Goal: Task Accomplishment & Management: Manage account settings

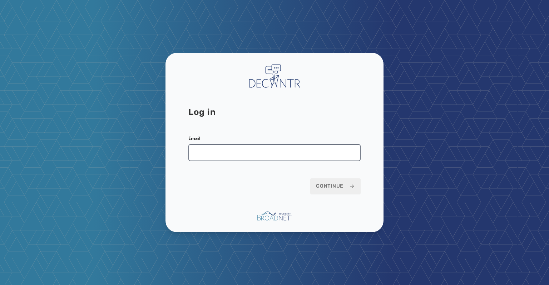
click at [197, 150] on input "Email" at bounding box center [274, 152] width 172 height 17
type input "**********"
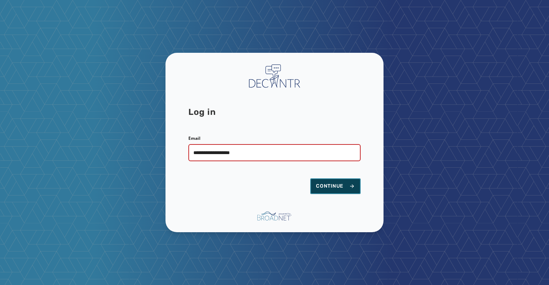
click at [326, 185] on span "Continue" at bounding box center [335, 186] width 39 height 7
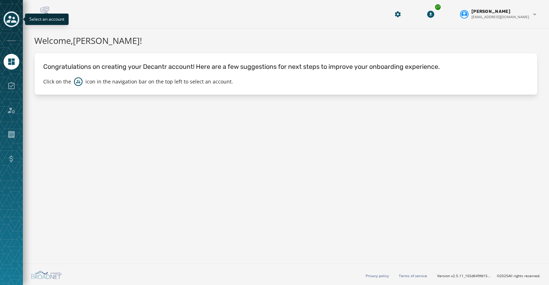
click at [10, 20] on icon "Toggle account select drawer" at bounding box center [11, 19] width 10 height 7
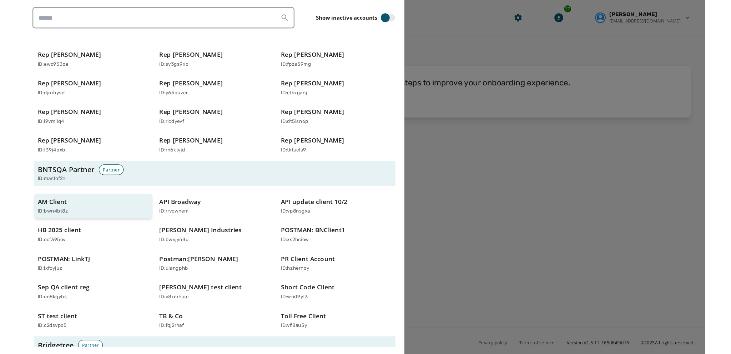
scroll to position [143, 0]
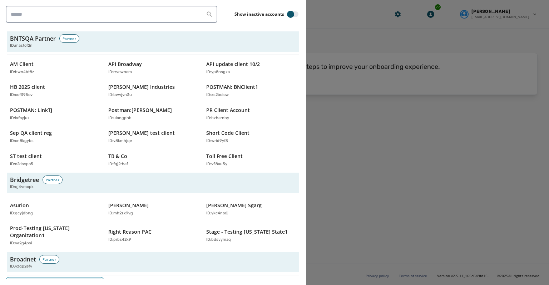
click at [32, 281] on p "Broadnet Demo" at bounding box center [29, 284] width 39 height 7
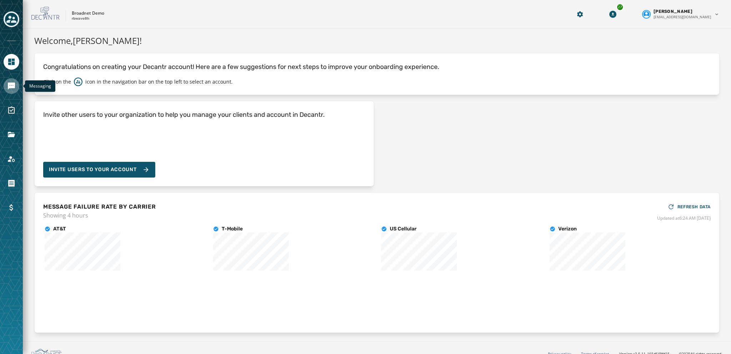
click at [11, 85] on icon "Navigate to Messaging" at bounding box center [11, 85] width 7 height 7
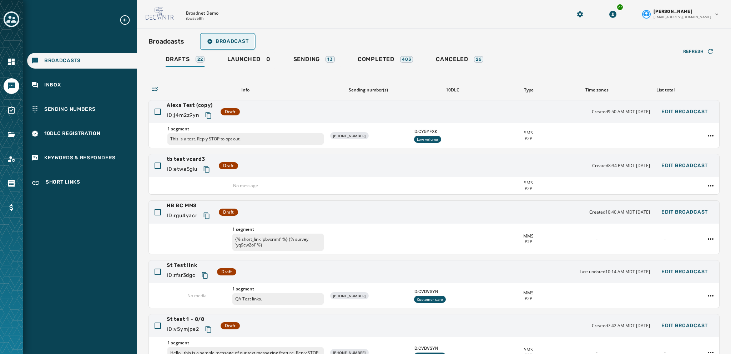
click at [226, 42] on span "Broadcast" at bounding box center [227, 42] width 41 height 6
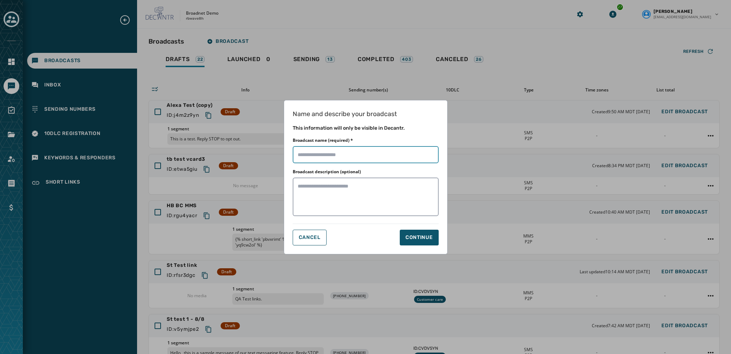
click at [298, 158] on input "Broadcast name (required) *" at bounding box center [366, 154] width 146 height 17
type input "******"
click at [417, 237] on div "Continue" at bounding box center [419, 237] width 27 height 7
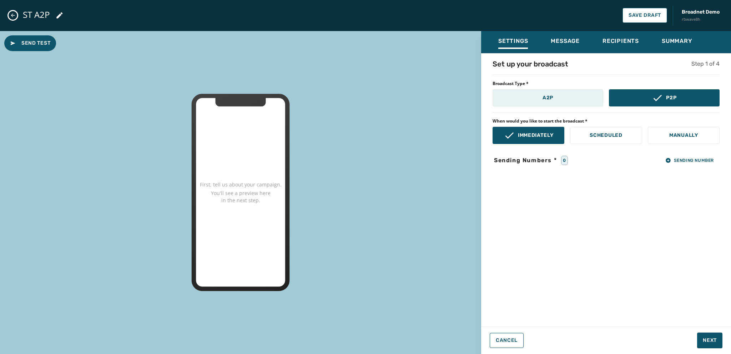
click at [530, 101] on button "A2P" at bounding box center [548, 97] width 111 height 17
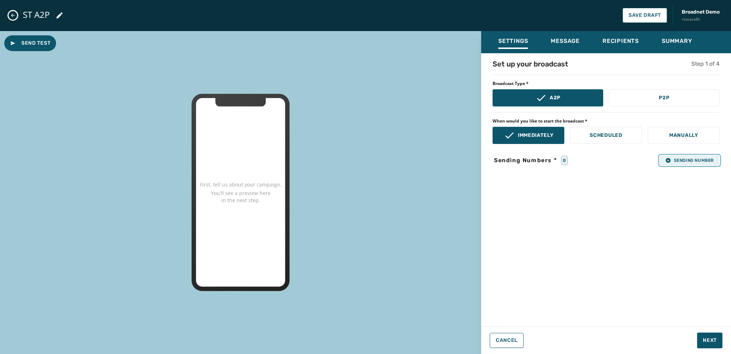
click at [548, 161] on span "Sending Number" at bounding box center [690, 160] width 49 height 6
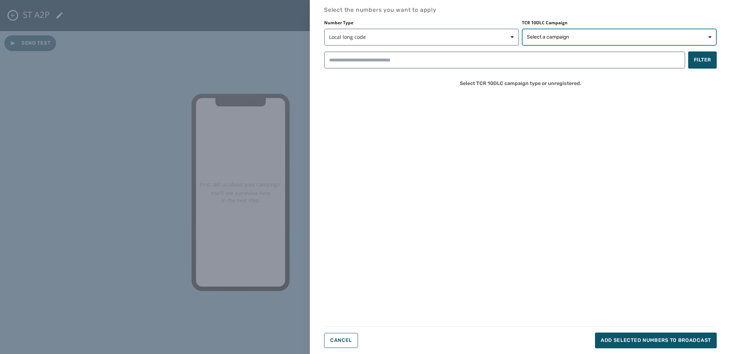
click at [548, 37] on span "Select a campaign" at bounding box center [548, 37] width 42 height 7
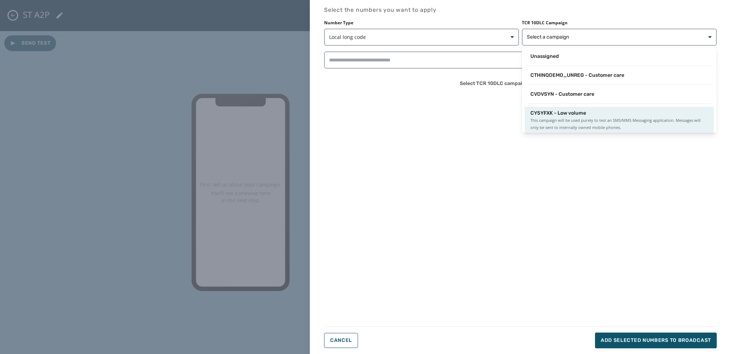
scroll to position [1, 0]
click at [548, 120] on span "This campaign will be used purely to test an SMS/MMS Messaging application. Mes…" at bounding box center [620, 123] width 178 height 14
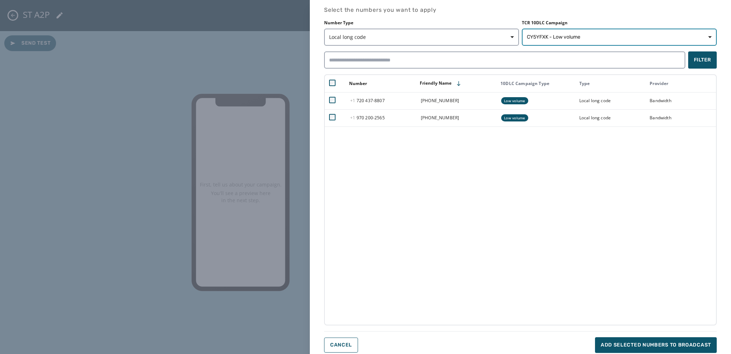
click at [540, 37] on span "CY5YFXK - Low volume" at bounding box center [554, 37] width 54 height 7
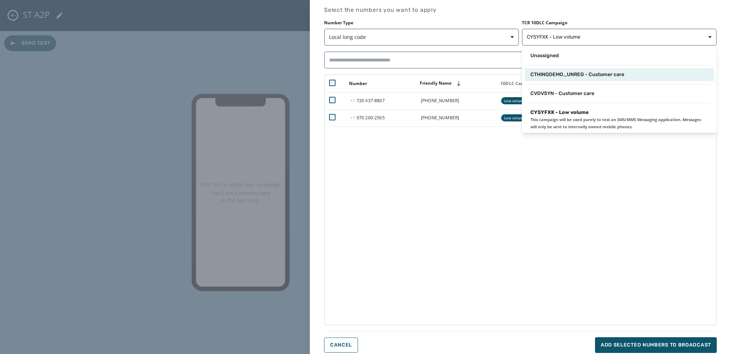
click at [545, 74] on span "CTHINQDEMO_UNREG - Customer care" at bounding box center [578, 74] width 94 height 7
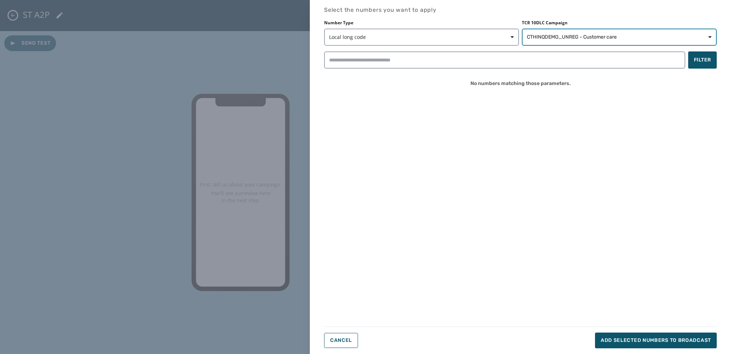
click at [539, 37] on span "CTHINQDEMO_UNREG - Customer care" at bounding box center [572, 37] width 90 height 7
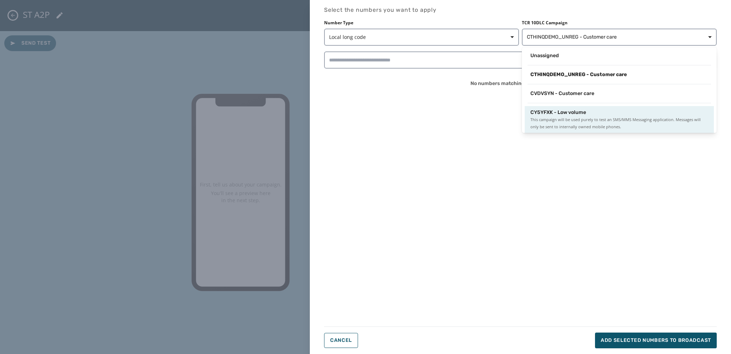
click at [548, 117] on span "This campaign will be used purely to test an SMS/MMS Messaging application. Mes…" at bounding box center [620, 123] width 178 height 14
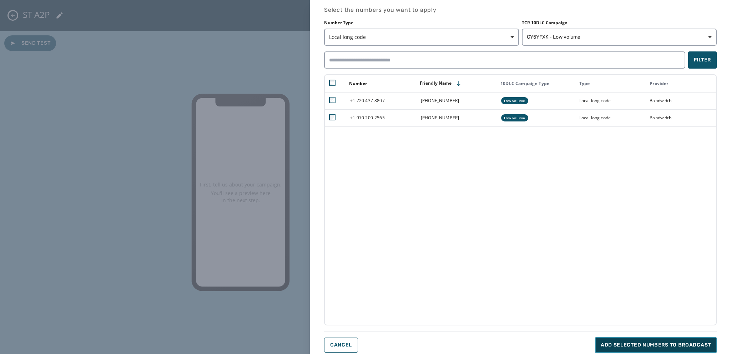
click at [548, 285] on span "Add selected numbers to broadcast" at bounding box center [656, 344] width 110 height 7
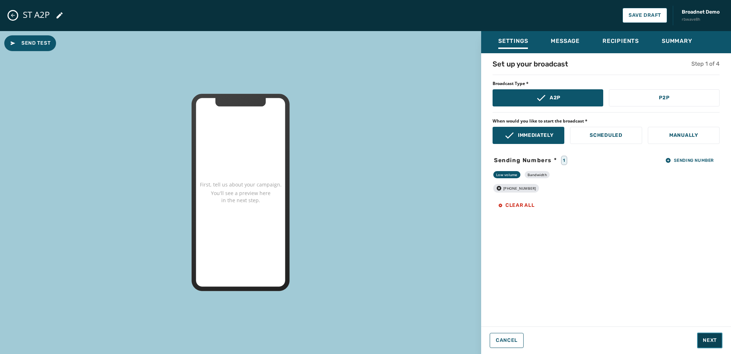
click at [548, 285] on span "Next" at bounding box center [710, 340] width 14 height 7
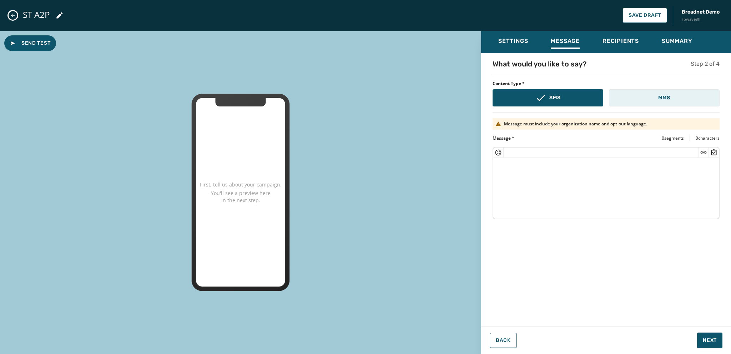
click at [548, 95] on p "MMS" at bounding box center [665, 97] width 12 height 7
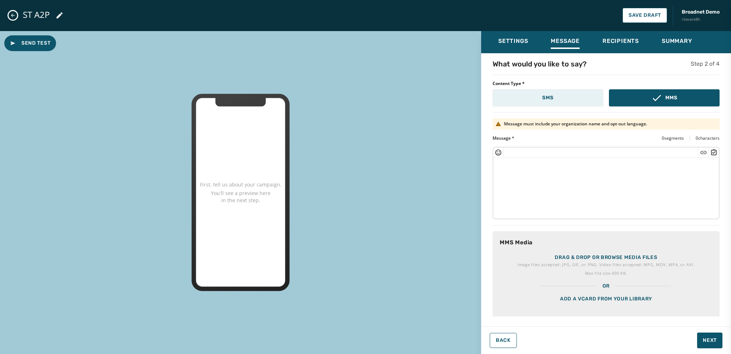
click at [525, 99] on button "SMS" at bounding box center [548, 97] width 111 height 17
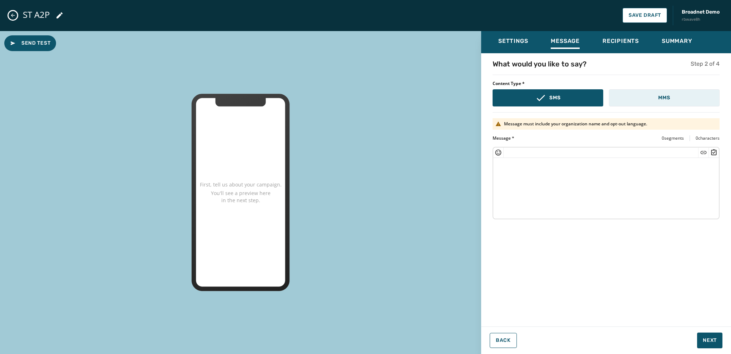
click at [548, 97] on button "MMS" at bounding box center [664, 97] width 111 height 17
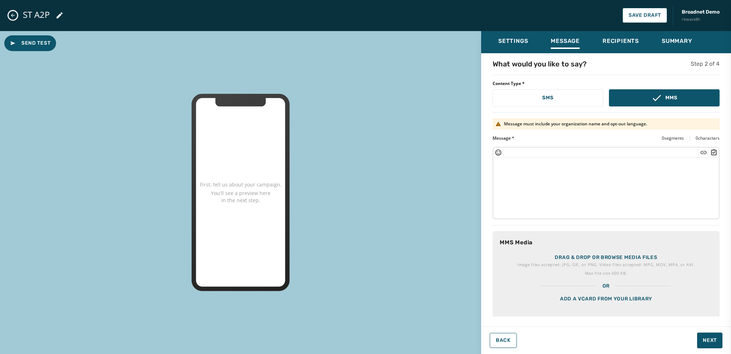
click at [548, 265] on p "Image files accepted: JPG, GIF, or PNG. Video files accepted: MPG, MOV, MP4, or…" at bounding box center [606, 264] width 177 height 7
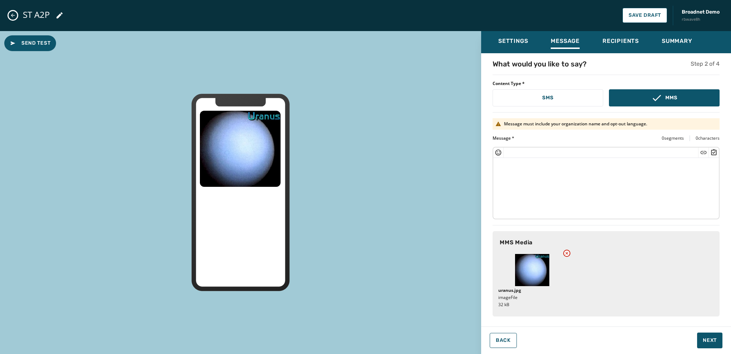
click at [508, 170] on textarea at bounding box center [607, 187] width 226 height 59
type textarea "**********"
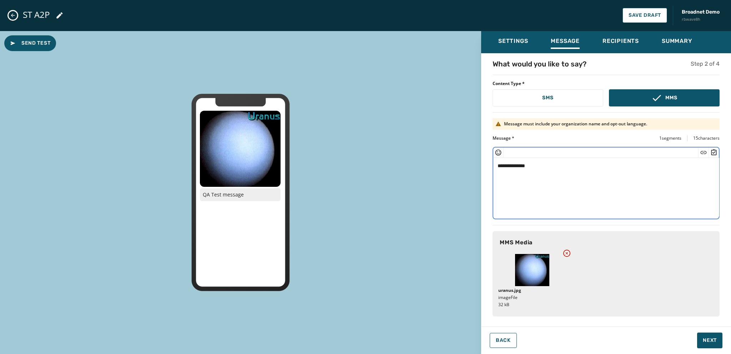
drag, startPoint x: 535, startPoint y: 175, endPoint x: 491, endPoint y: 176, distance: 43.2
click at [491, 176] on div "**********" at bounding box center [606, 187] width 250 height 257
type textarea "**********"
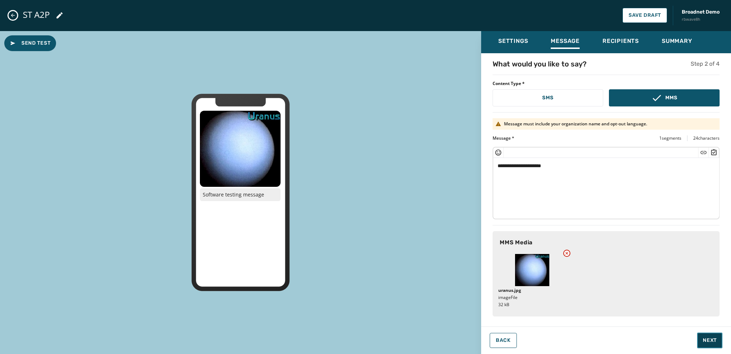
click at [548, 285] on button "Next" at bounding box center [709, 340] width 25 height 16
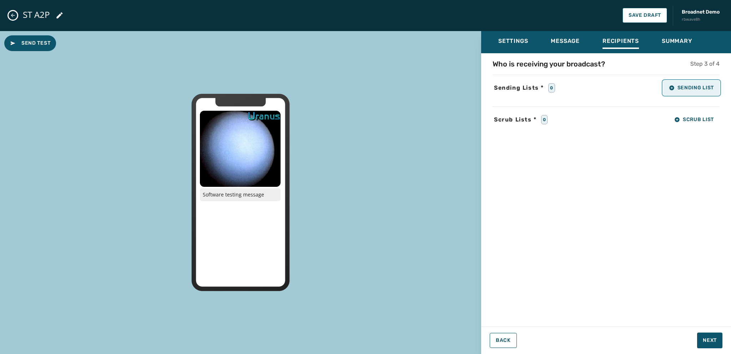
click at [548, 86] on button "Sending List" at bounding box center [692, 88] width 56 height 14
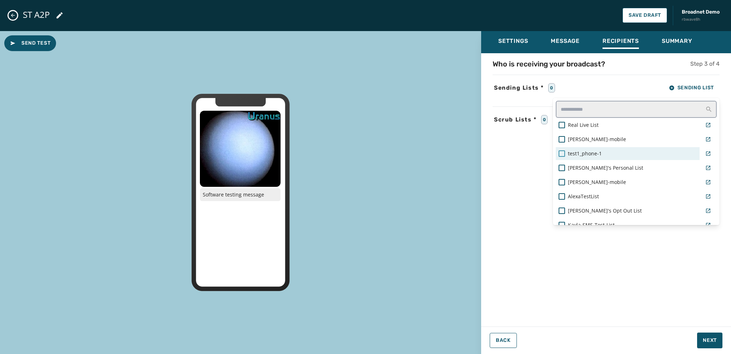
click at [548, 151] on div at bounding box center [562, 153] width 6 height 6
click at [548, 285] on div "Settings Message Recipients Summary Who is receiving your broadcast? Step 3 of …" at bounding box center [606, 189] width 250 height 317
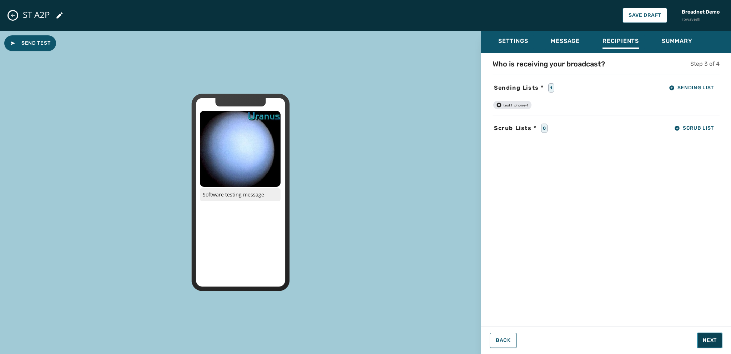
click at [548, 285] on button "Next" at bounding box center [709, 340] width 25 height 16
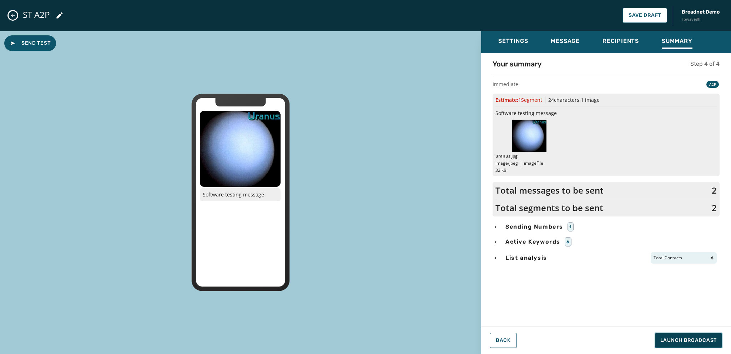
click at [548, 285] on span "Launch Broadcast" at bounding box center [689, 340] width 56 height 7
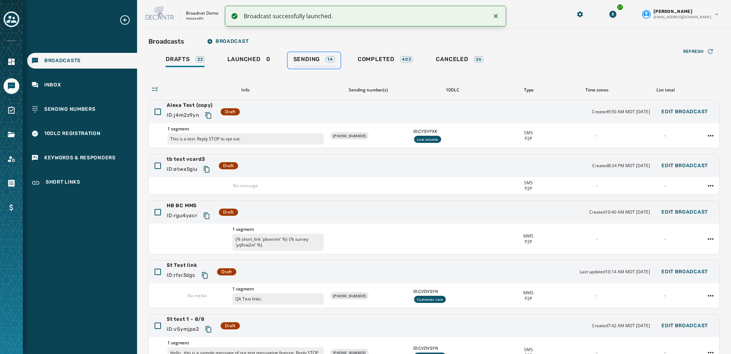
click at [302, 60] on span "Sending" at bounding box center [307, 59] width 27 height 7
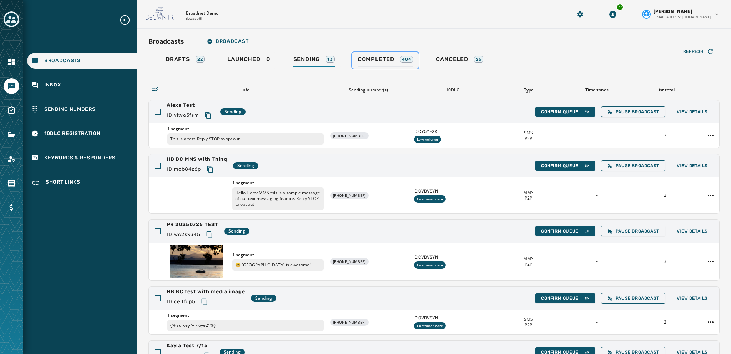
click at [386, 56] on span "Completed" at bounding box center [376, 59] width 37 height 7
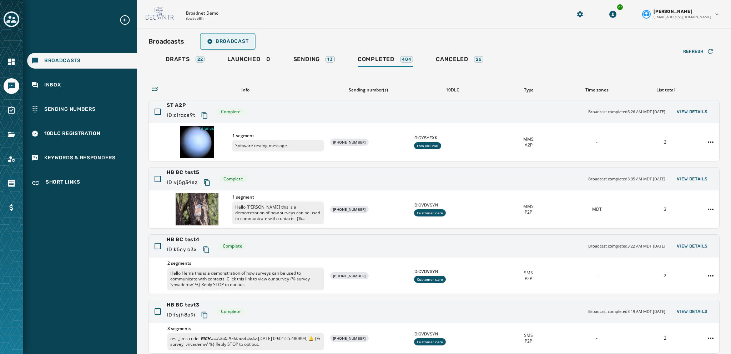
click at [226, 42] on span "Broadcast" at bounding box center [227, 42] width 41 height 6
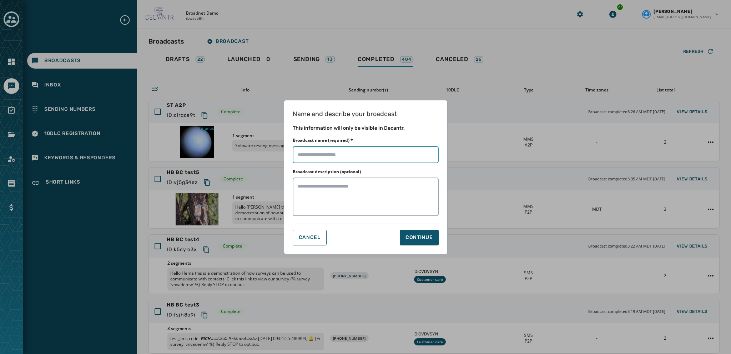
click at [306, 156] on input "Broadcast name (required) *" at bounding box center [366, 154] width 146 height 17
type input "******"
click at [423, 240] on div "Continue" at bounding box center [419, 237] width 27 height 7
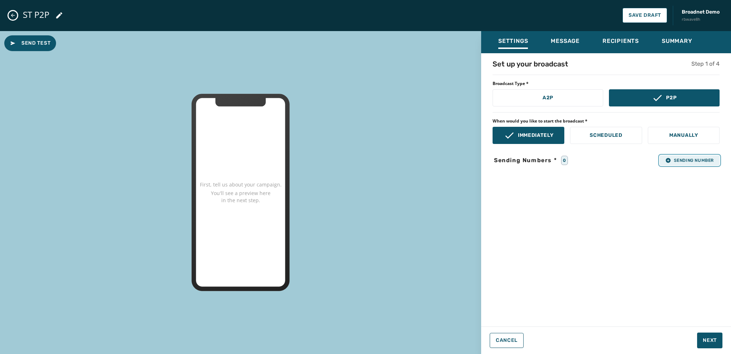
click at [548, 161] on span "Sending Number" at bounding box center [690, 160] width 49 height 6
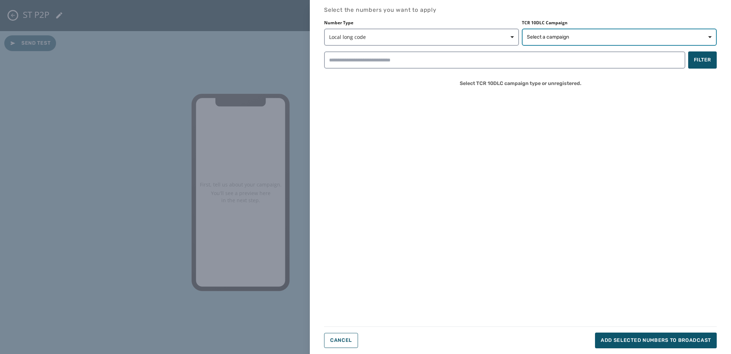
click at [548, 37] on span "Select a campaign" at bounding box center [548, 37] width 42 height 7
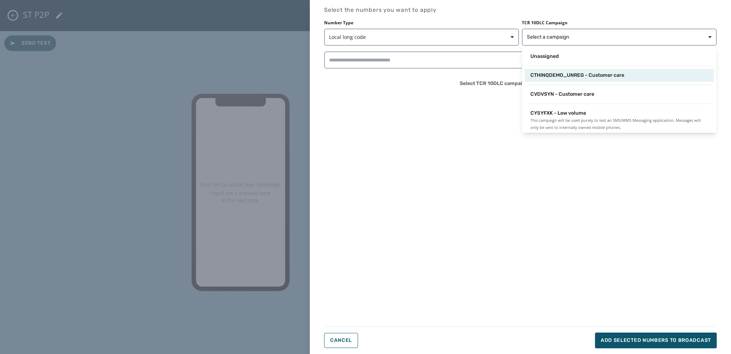
click at [548, 79] on div "CTHINQDEMO_UNREG - Customer care" at bounding box center [619, 75] width 189 height 13
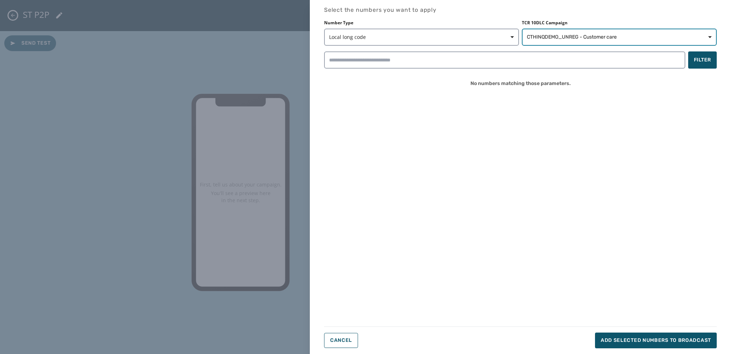
click at [536, 38] on span "CTHINQDEMO_UNREG - Customer care" at bounding box center [572, 37] width 90 height 7
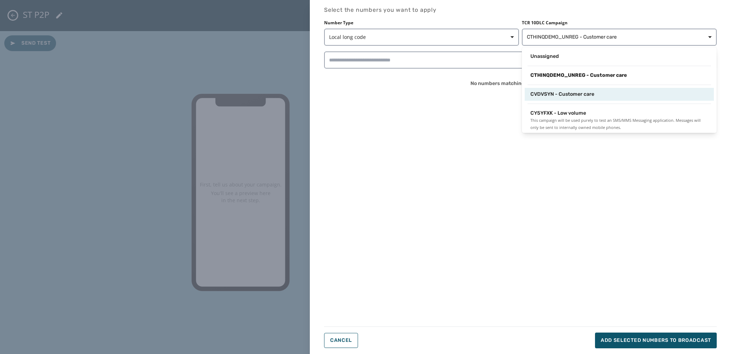
click at [547, 90] on div "CVDVSYN - Customer care" at bounding box center [619, 94] width 189 height 13
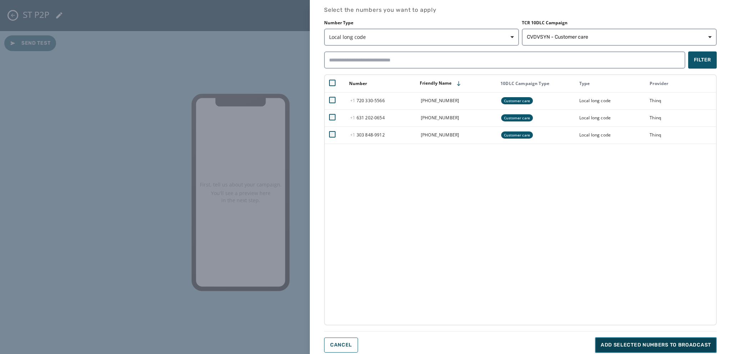
click at [548, 285] on span "Add selected numbers to broadcast" at bounding box center [656, 344] width 110 height 7
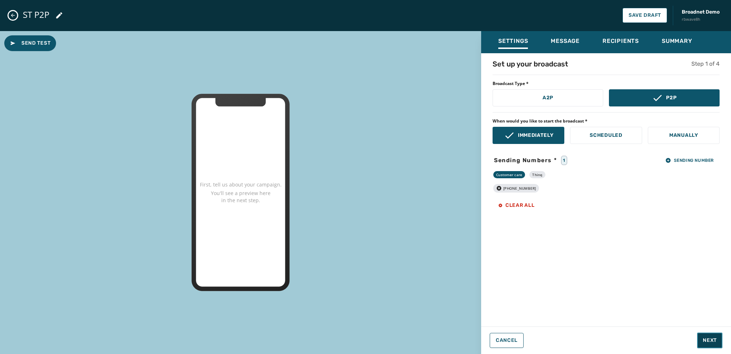
click at [548, 285] on span "Next" at bounding box center [710, 340] width 14 height 7
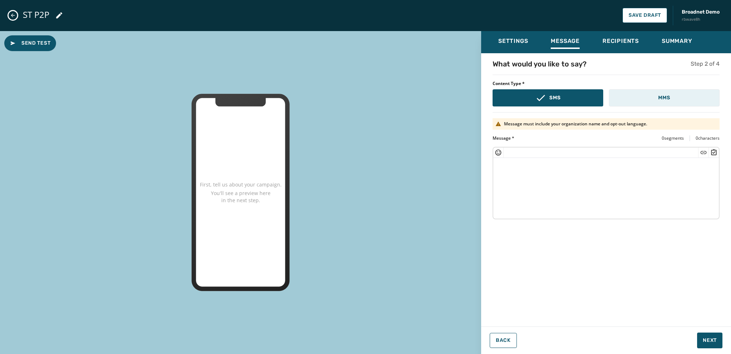
click at [548, 100] on p "MMS" at bounding box center [665, 97] width 12 height 7
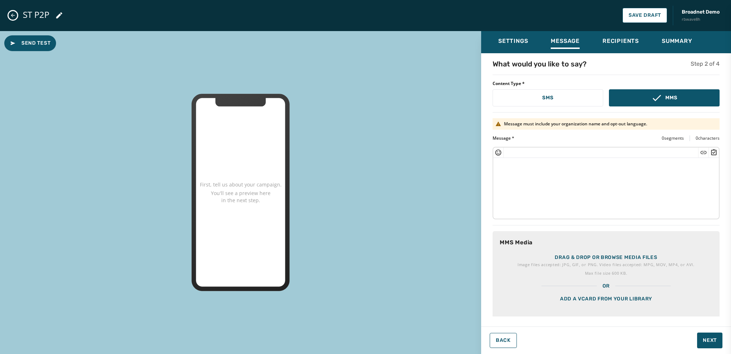
click at [501, 169] on textarea at bounding box center [607, 187] width 226 height 59
click at [510, 175] on textarea at bounding box center [607, 187] width 226 height 59
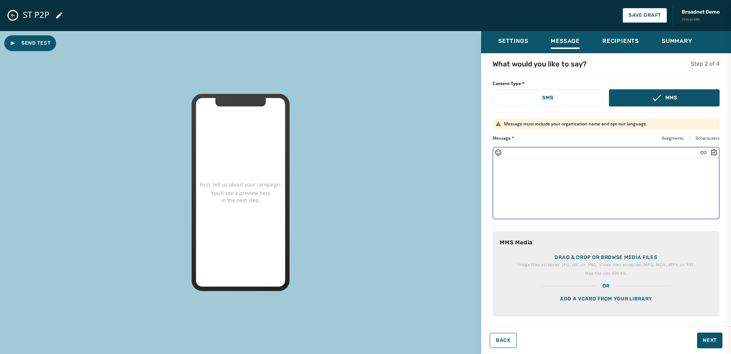
paste textarea "**********"
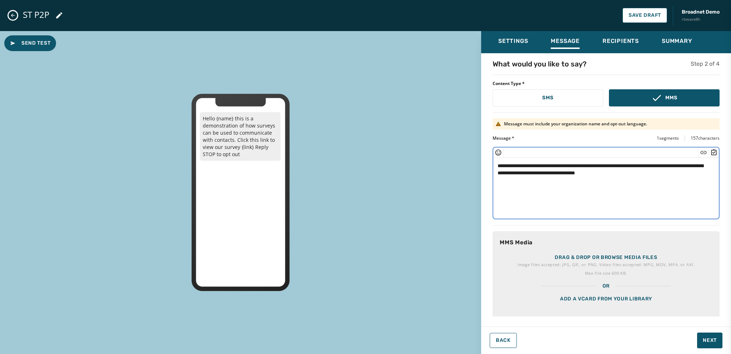
click at [548, 153] on icon "Insert Short Link" at bounding box center [703, 152] width 7 height 7
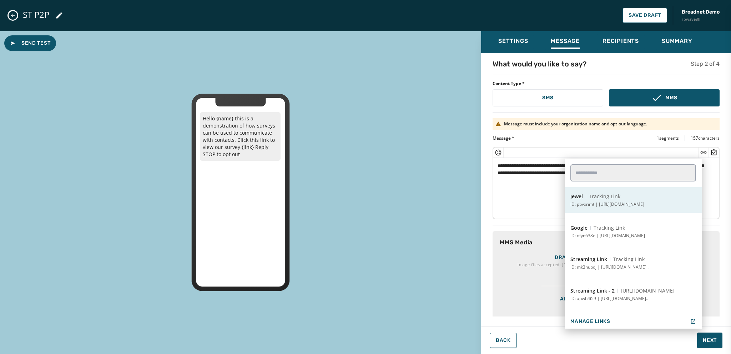
scroll to position [250, 0]
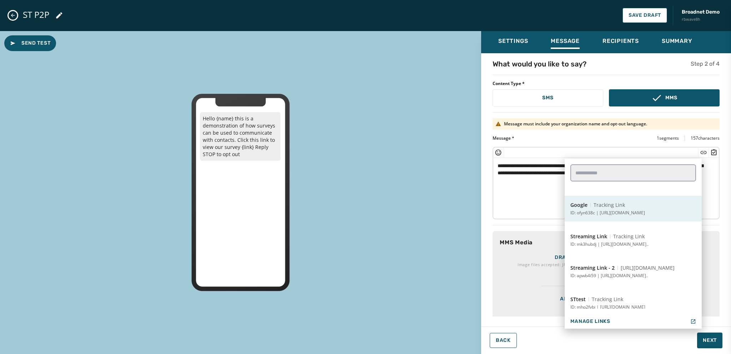
click at [548, 212] on p "ID: ofyn638c | https://www.google.com" at bounding box center [608, 213] width 75 height 6
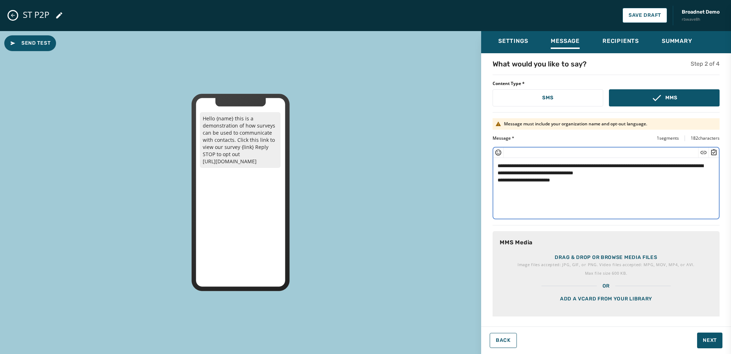
click at [548, 151] on icon "Insert Survey" at bounding box center [714, 152] width 7 height 7
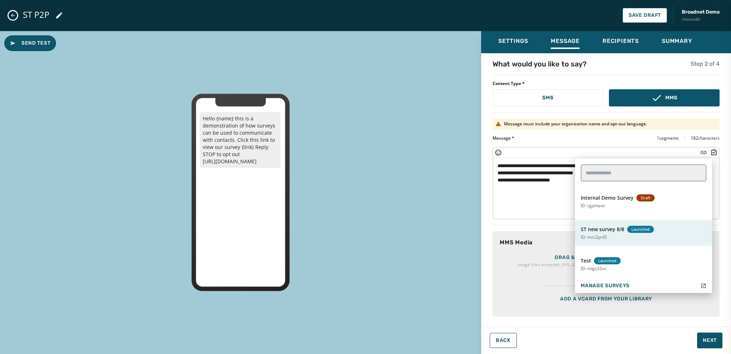
click at [548, 232] on button "ST new survey 8/8 Launched ID: mzc2yrd5" at bounding box center [643, 233] width 137 height 26
type textarea "**********"
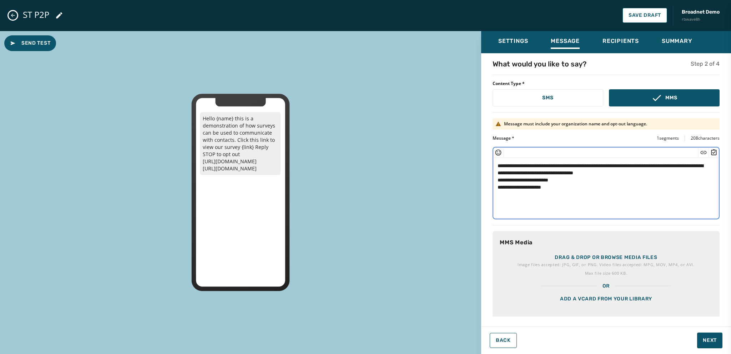
click at [548, 285] on div "Add a vCard from your library" at bounding box center [606, 308] width 227 height 36
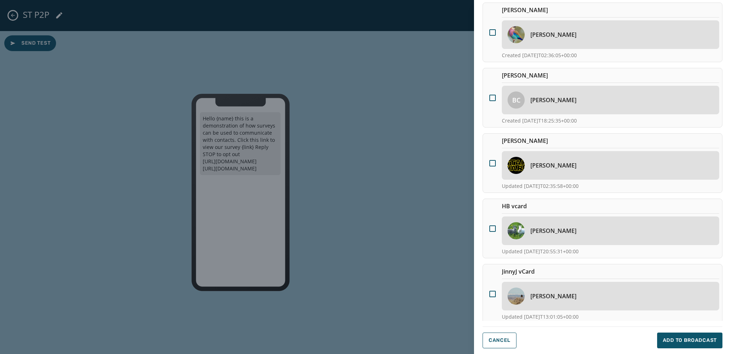
scroll to position [174, 0]
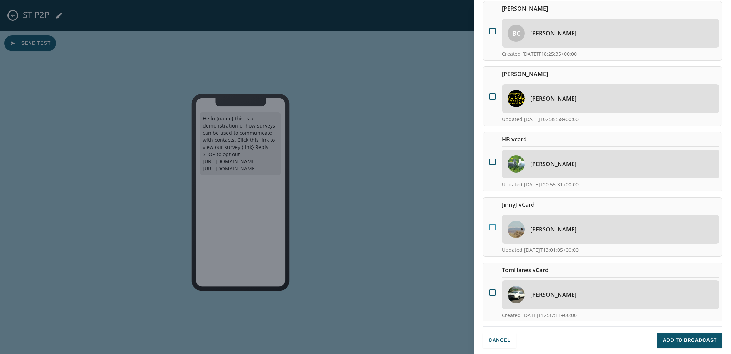
click at [494, 227] on div at bounding box center [493, 227] width 6 height 6
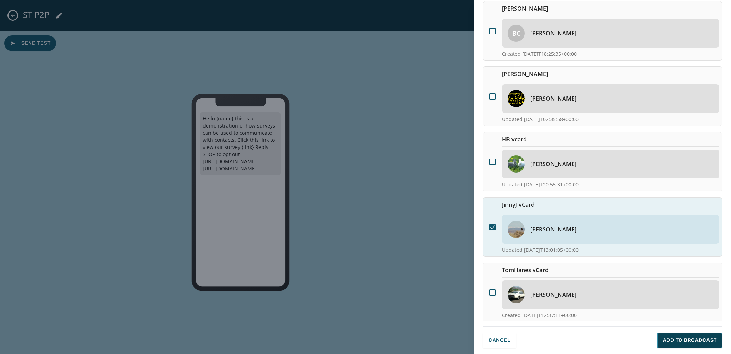
click at [548, 285] on span "Add to Broadcast" at bounding box center [690, 340] width 54 height 7
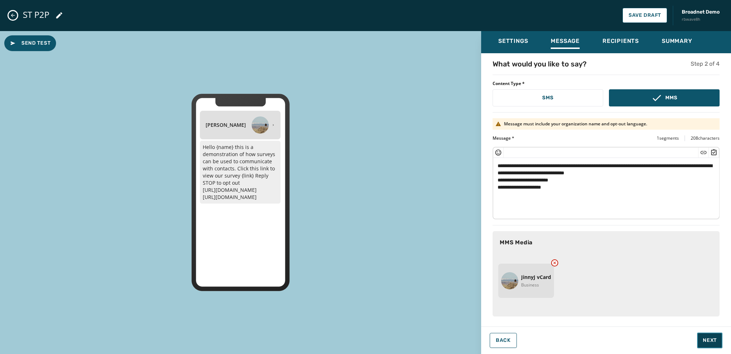
click at [548, 285] on span "Next" at bounding box center [710, 340] width 14 height 7
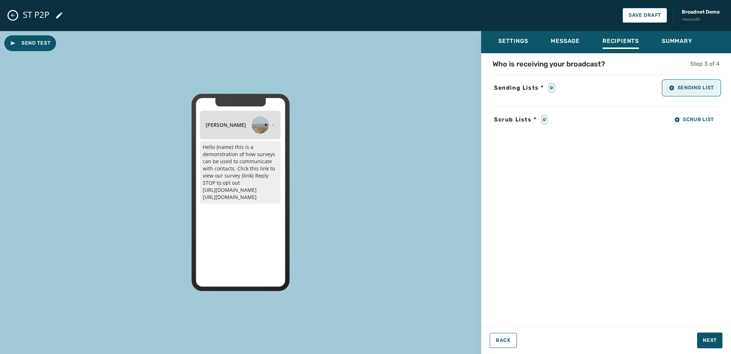
click at [548, 92] on button "Sending List" at bounding box center [692, 88] width 56 height 14
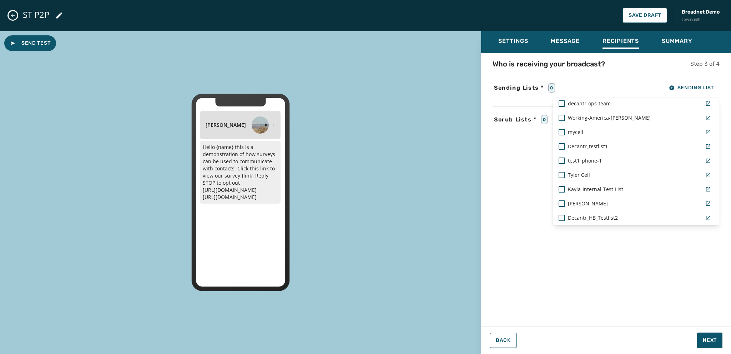
scroll to position [286, 0]
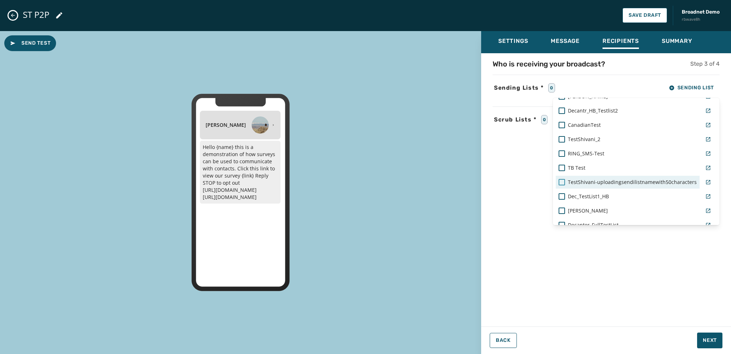
click at [548, 181] on div at bounding box center [562, 182] width 6 height 6
click at [548, 285] on div "Settings Message Recipients Summary Who is receiving your broadcast? Step 3 of …" at bounding box center [606, 189] width 250 height 317
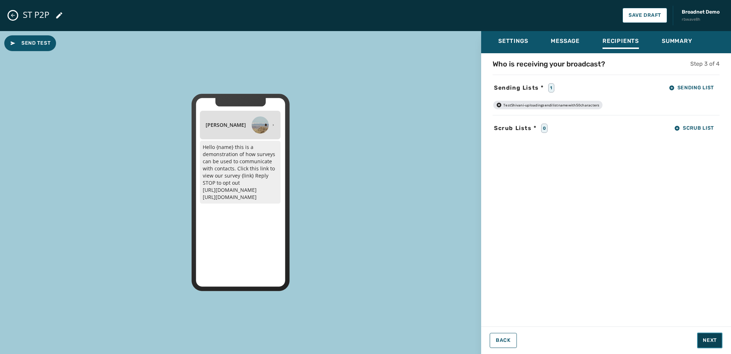
click at [548, 285] on span "Next" at bounding box center [710, 340] width 14 height 7
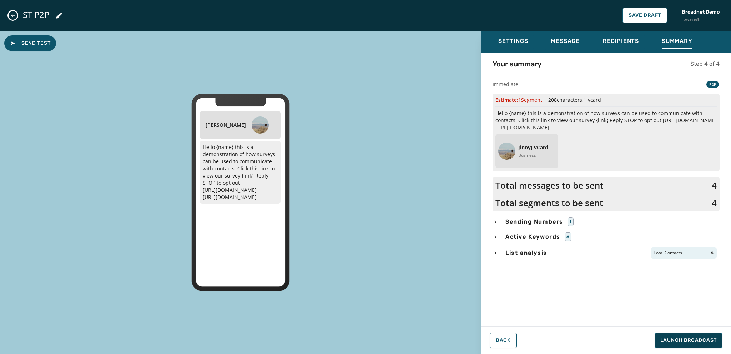
click at [548, 285] on span "Launch Broadcast" at bounding box center [689, 340] width 56 height 7
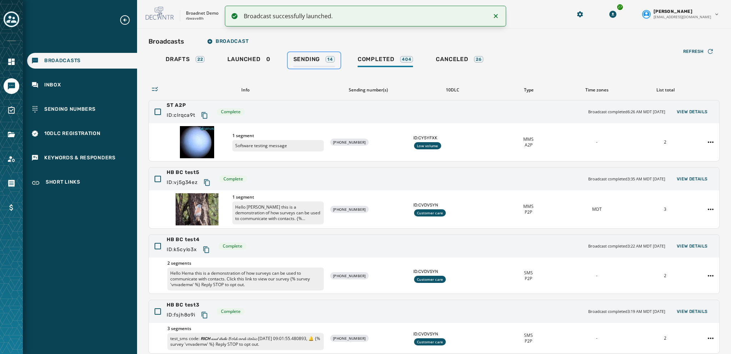
click at [304, 60] on span "Sending" at bounding box center [307, 59] width 27 height 7
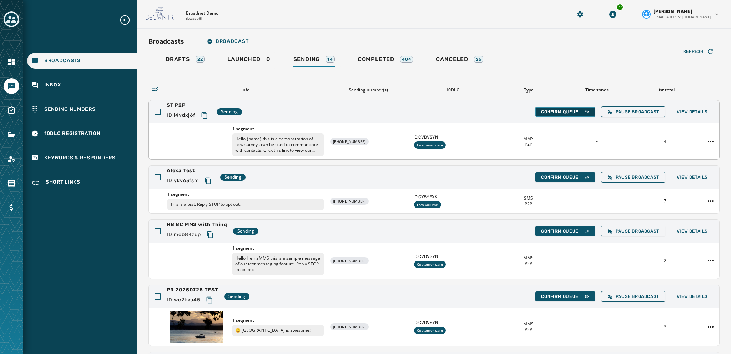
click at [548, 111] on span "Confirm Queue" at bounding box center [565, 112] width 49 height 6
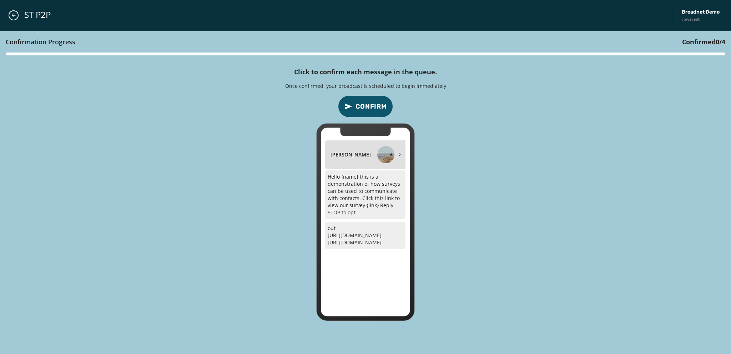
click at [367, 105] on span "Confirm" at bounding box center [371, 106] width 31 height 10
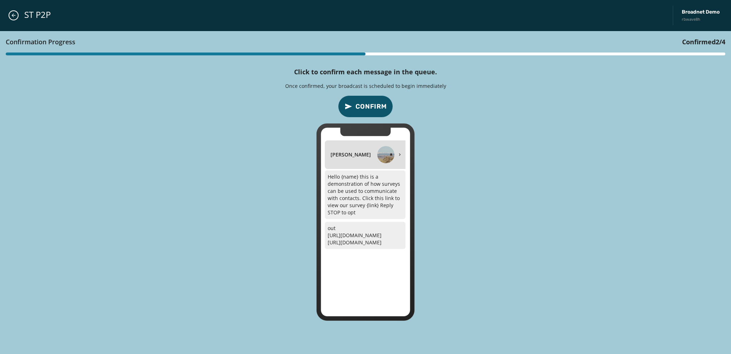
click at [367, 105] on span "Confirm" at bounding box center [371, 106] width 31 height 10
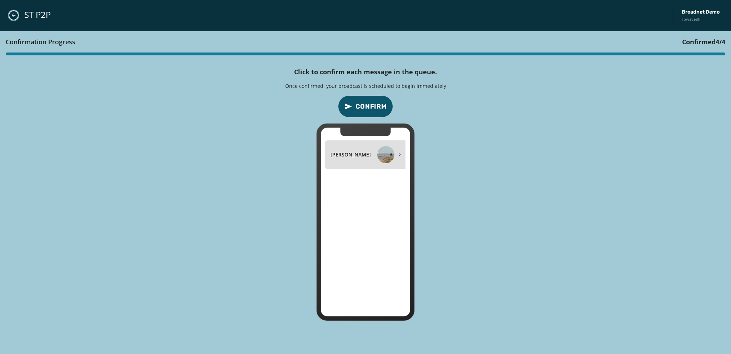
click at [16, 14] on icon "Close admin drawer" at bounding box center [14, 15] width 6 height 6
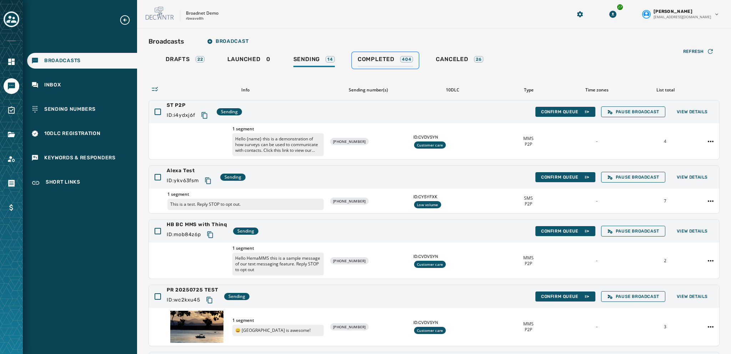
click at [377, 58] on span "Completed" at bounding box center [376, 59] width 37 height 7
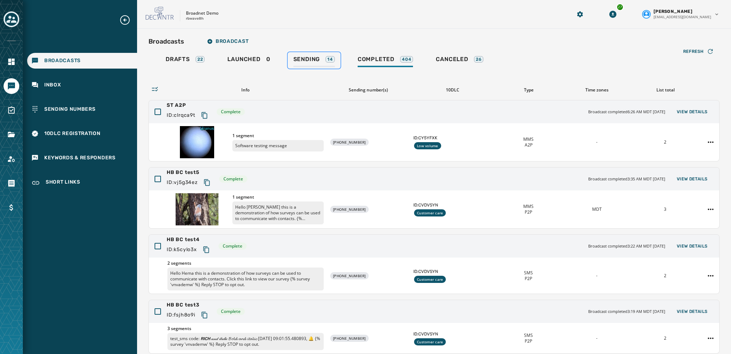
click at [300, 60] on span "Sending" at bounding box center [307, 59] width 27 height 7
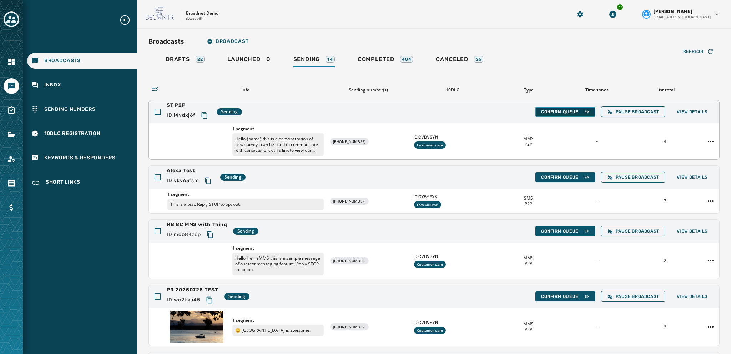
click at [546, 110] on span "Confirm Queue" at bounding box center [565, 112] width 49 height 6
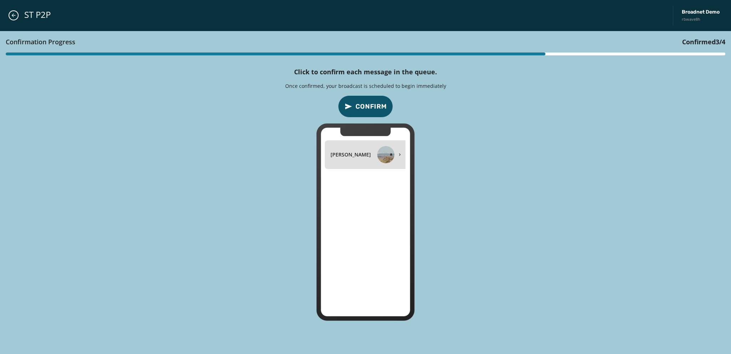
click at [370, 109] on span "Confirm" at bounding box center [371, 106] width 31 height 10
click at [372, 105] on span "Confirm" at bounding box center [371, 106] width 31 height 10
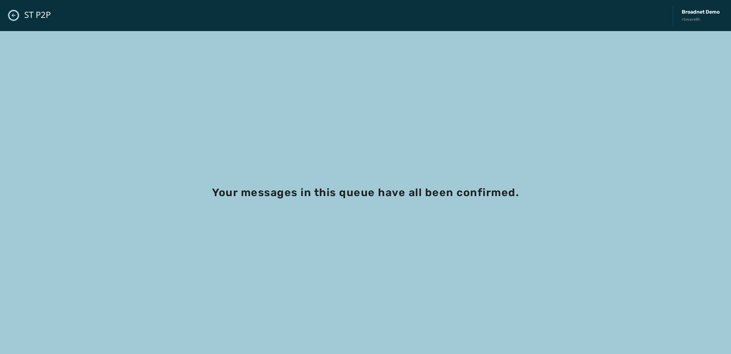
click at [10, 14] on button "Close admin drawer" at bounding box center [14, 15] width 10 height 10
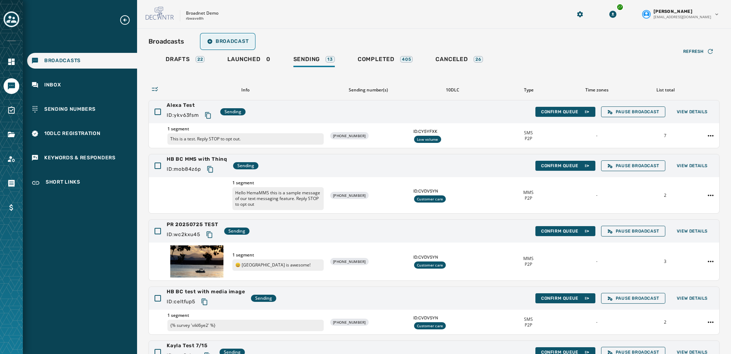
click at [224, 37] on button "Broadcast" at bounding box center [227, 41] width 53 height 14
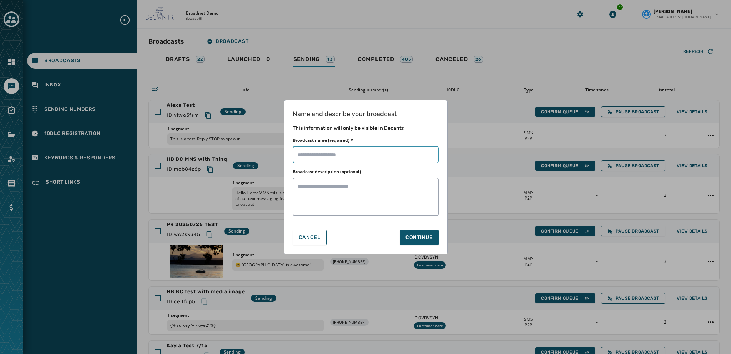
click at [302, 154] on input "Broadcast name (required) *" at bounding box center [366, 154] width 146 height 17
click at [313, 154] on input "Broadcast name (required) *" at bounding box center [366, 154] width 146 height 17
type input "*********"
click at [409, 235] on div "Continue" at bounding box center [419, 237] width 27 height 7
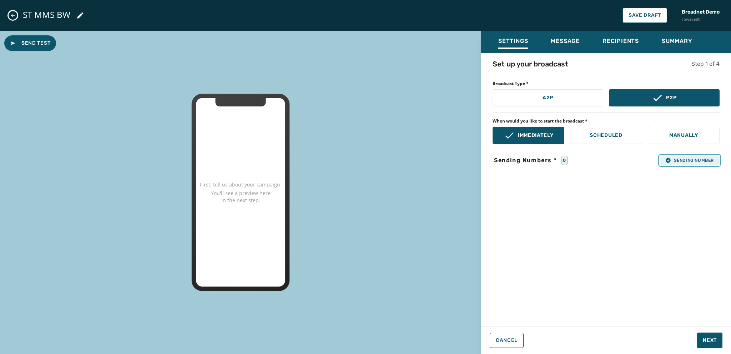
click at [548, 160] on icon "button" at bounding box center [669, 160] width 6 height 6
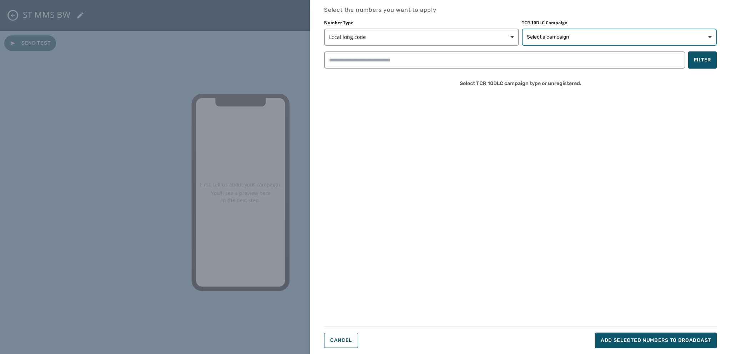
click at [547, 36] on span "Select a campaign" at bounding box center [548, 37] width 42 height 7
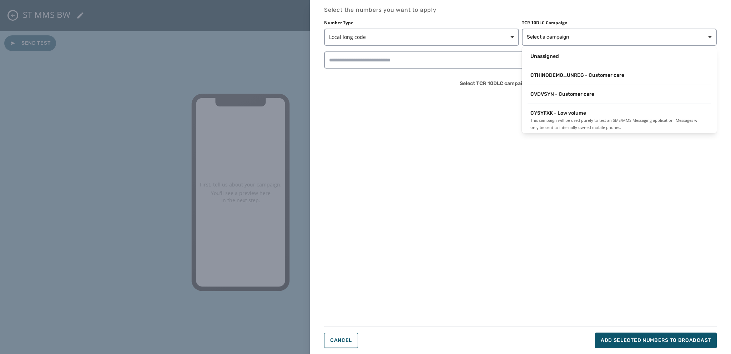
click at [548, 82] on div "CTHINQDEMO_UNREG - Customer care" at bounding box center [619, 77] width 195 height 16
click at [548, 75] on span "CTHINQDEMO_UNREG - Customer care" at bounding box center [578, 75] width 94 height 7
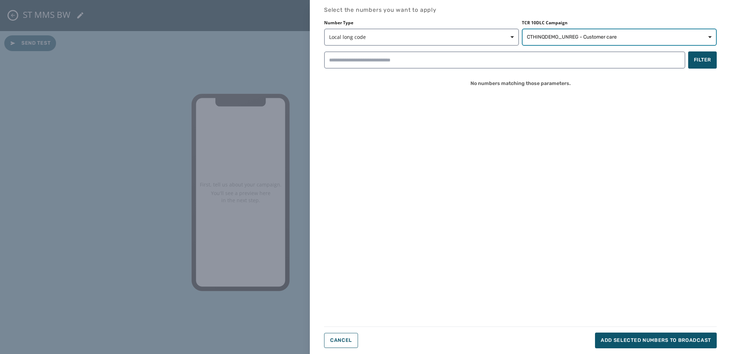
click at [545, 34] on span "CTHINQDEMO_UNREG - Customer care" at bounding box center [572, 37] width 90 height 7
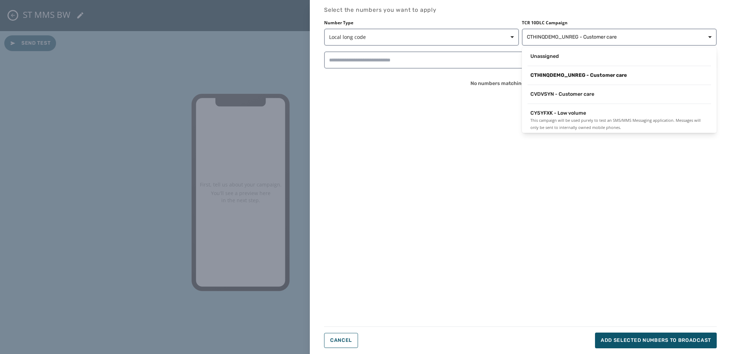
click at [548, 101] on div "CVDVSYN - Customer care" at bounding box center [619, 96] width 195 height 16
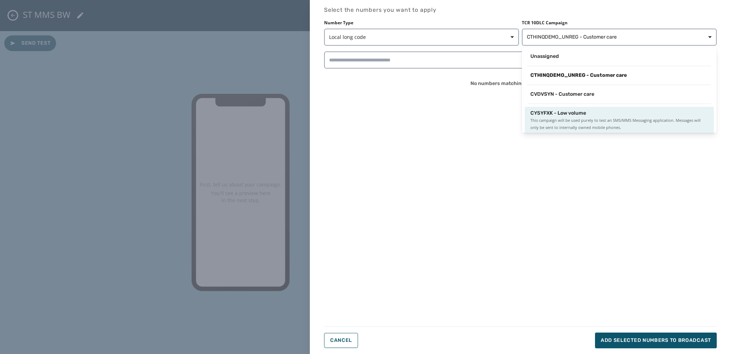
scroll to position [1, 0]
click at [548, 122] on span "This campaign will be used purely to test an SMS/MMS Messaging application. Mes…" at bounding box center [620, 123] width 178 height 14
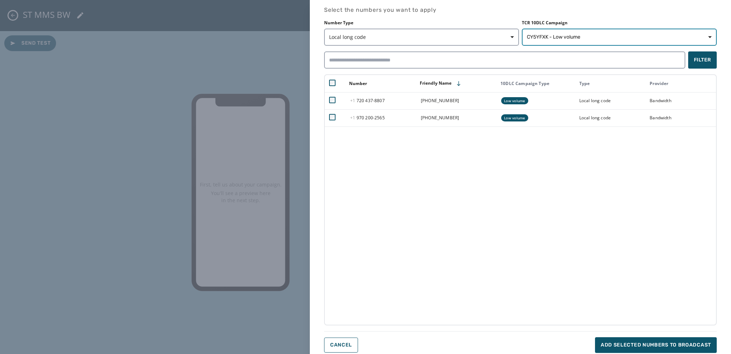
click at [541, 36] on span "CY5YFXK - Low volume" at bounding box center [554, 37] width 54 height 7
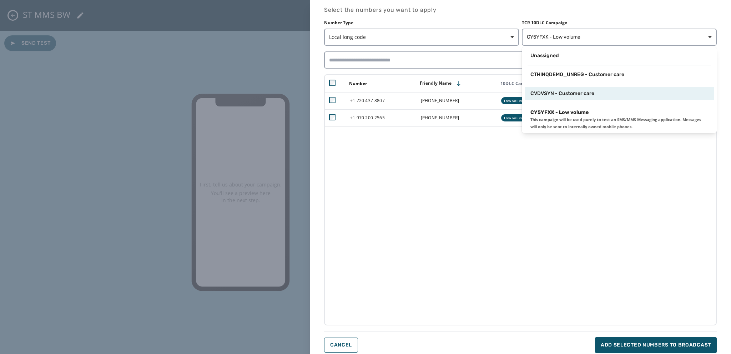
click at [548, 96] on span "CVDVSYN - Customer care" at bounding box center [563, 93] width 64 height 7
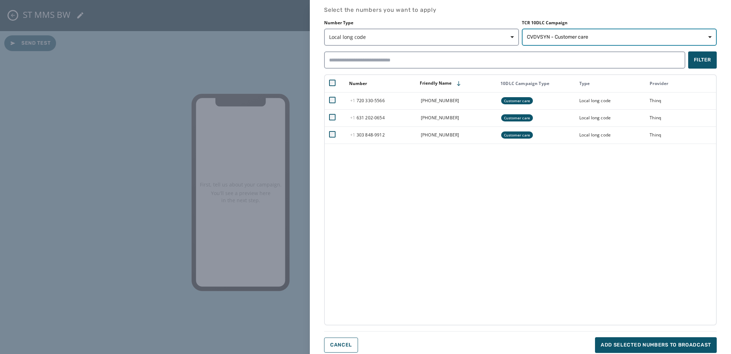
click at [548, 37] on span "CVDVSYN - Customer care" at bounding box center [557, 37] width 61 height 7
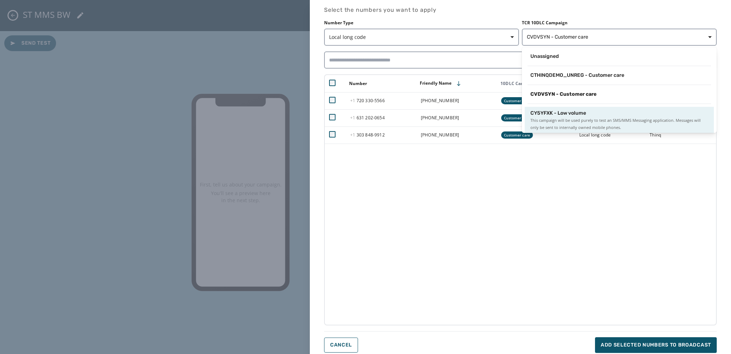
click at [544, 119] on span "This campaign will be used purely to test an SMS/MMS Messaging application. Mes…" at bounding box center [620, 124] width 178 height 14
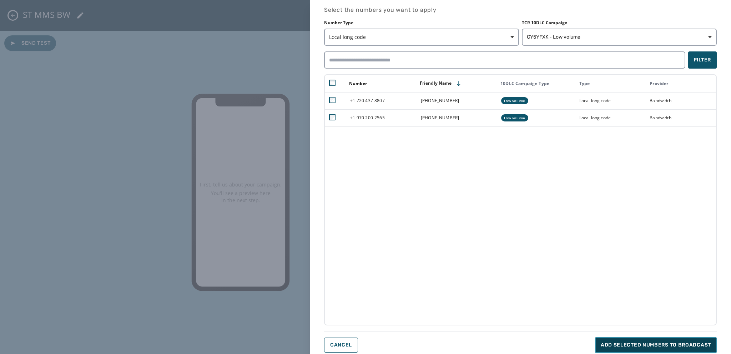
click at [548, 285] on span "Add selected numbers to broadcast" at bounding box center [656, 344] width 110 height 7
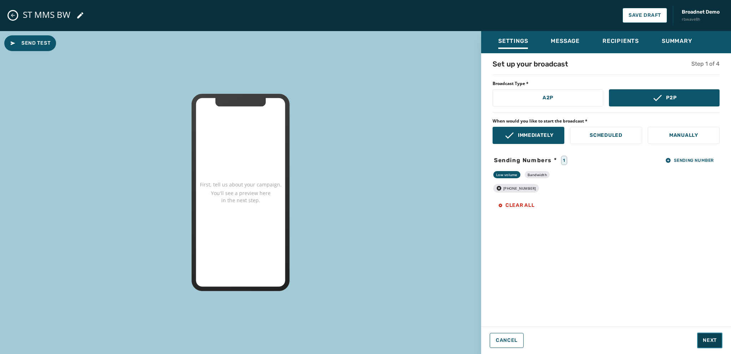
click at [548, 285] on span "Next" at bounding box center [710, 340] width 14 height 7
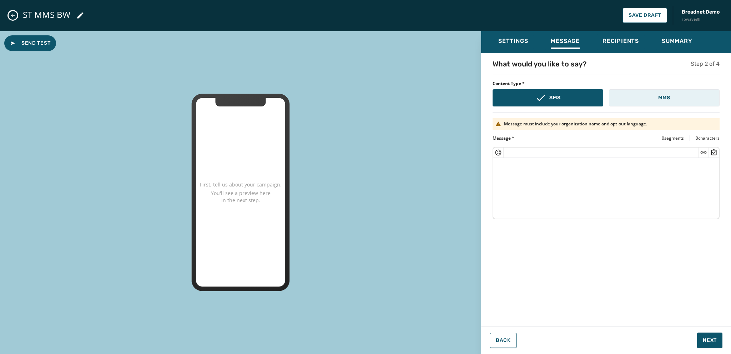
click at [548, 96] on button "MMS" at bounding box center [664, 97] width 111 height 17
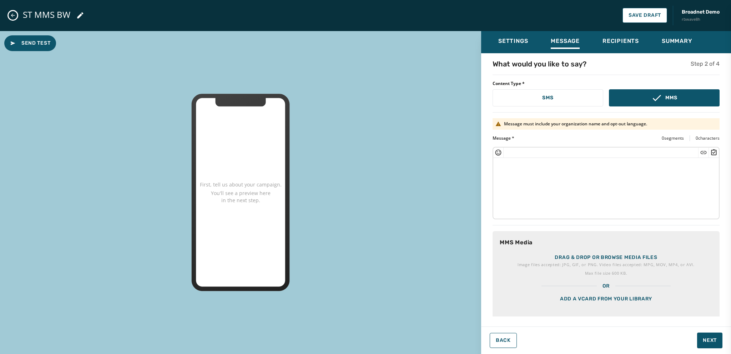
click at [548, 285] on div "Add a vCard from your library" at bounding box center [606, 308] width 227 height 36
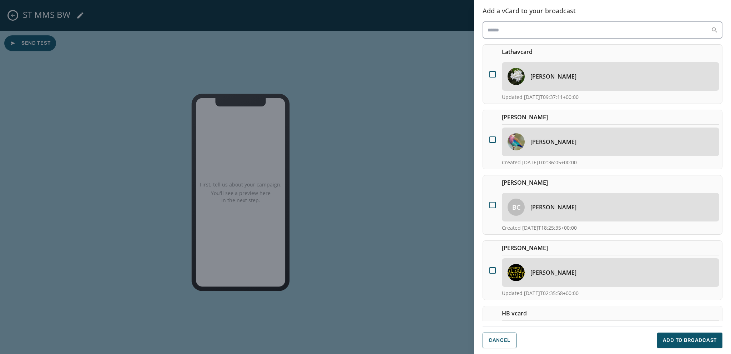
scroll to position [174, 0]
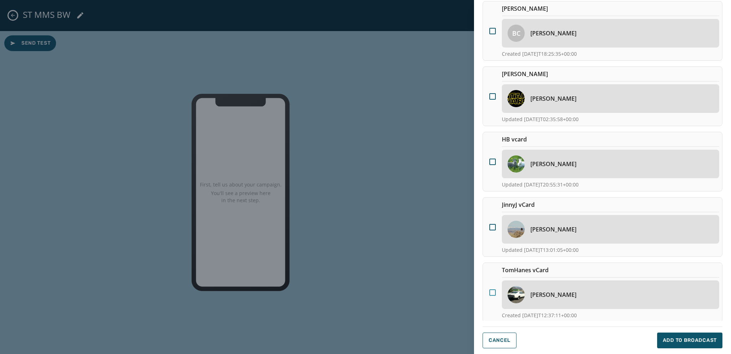
click at [493, 285] on div at bounding box center [493, 292] width 6 height 6
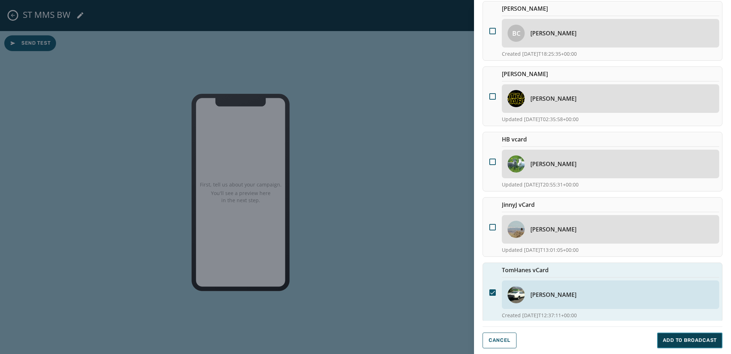
click at [548, 285] on span "Add to Broadcast" at bounding box center [690, 340] width 54 height 7
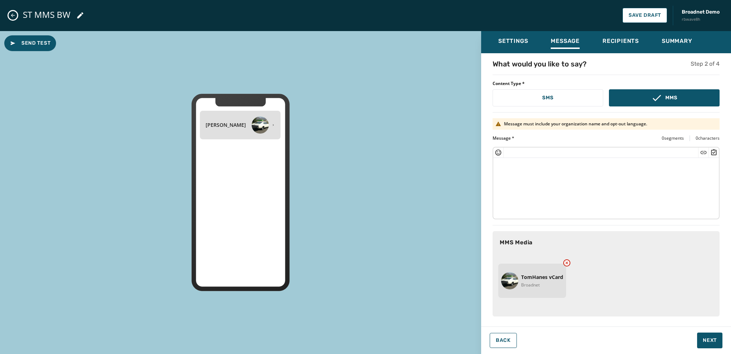
click at [507, 164] on textarea at bounding box center [607, 187] width 226 height 59
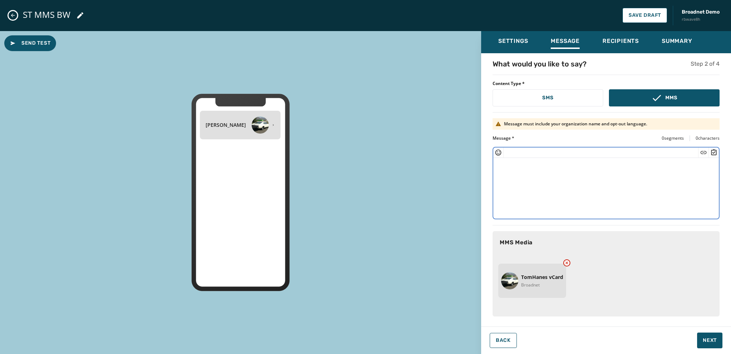
paste textarea "**********"
type textarea "**********"
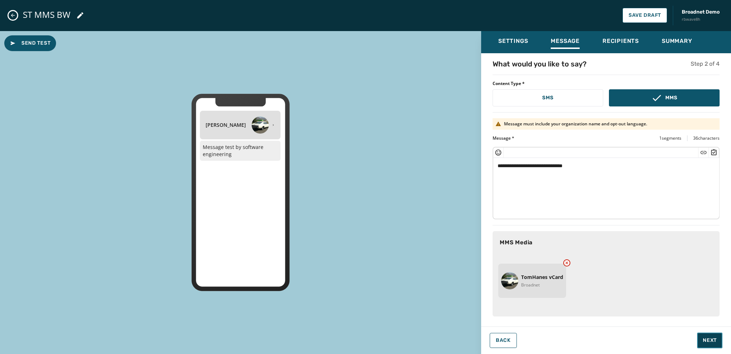
click at [548, 285] on span "Next" at bounding box center [710, 340] width 14 height 7
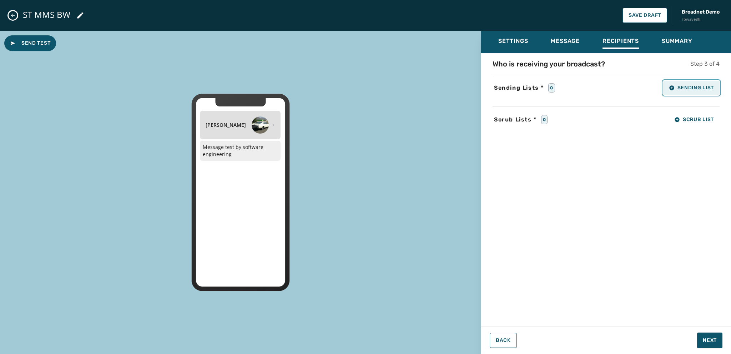
click at [548, 87] on span "Sending List" at bounding box center [691, 88] width 45 height 6
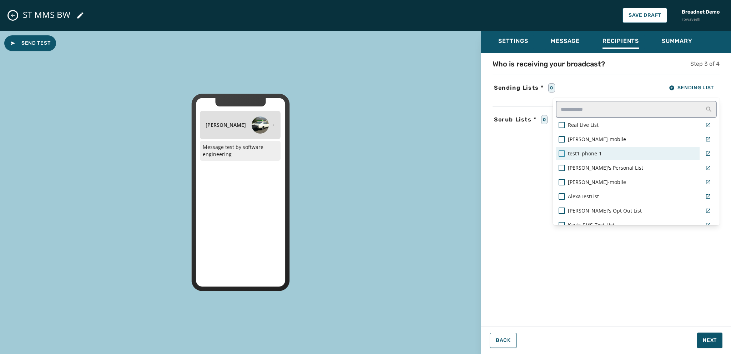
click at [548, 152] on div at bounding box center [562, 153] width 6 height 6
click at [548, 285] on div "Settings Message Recipients Summary Who is receiving your broadcast? Step 3 of …" at bounding box center [606, 189] width 250 height 317
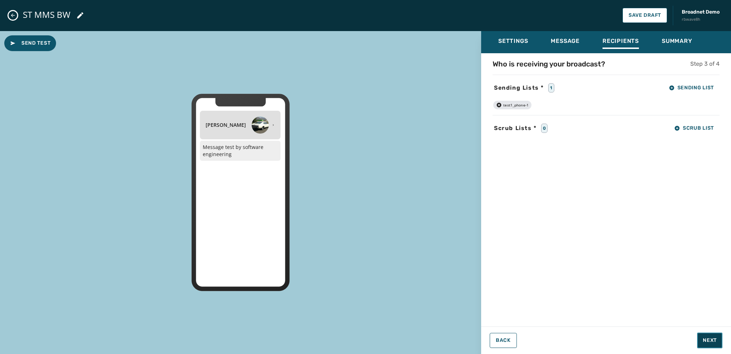
click at [548, 285] on span "Next" at bounding box center [710, 340] width 14 height 7
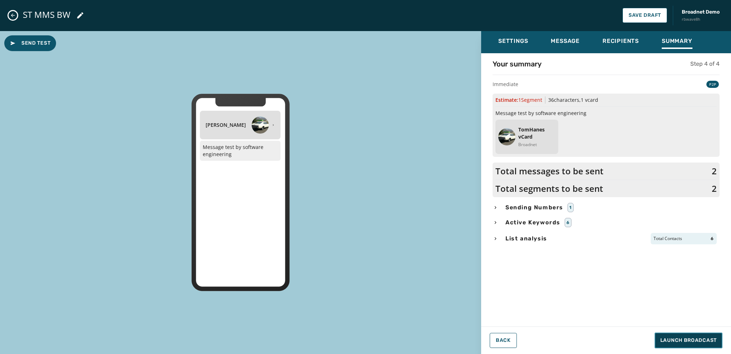
click at [548, 285] on span "Launch Broadcast" at bounding box center [689, 340] width 56 height 7
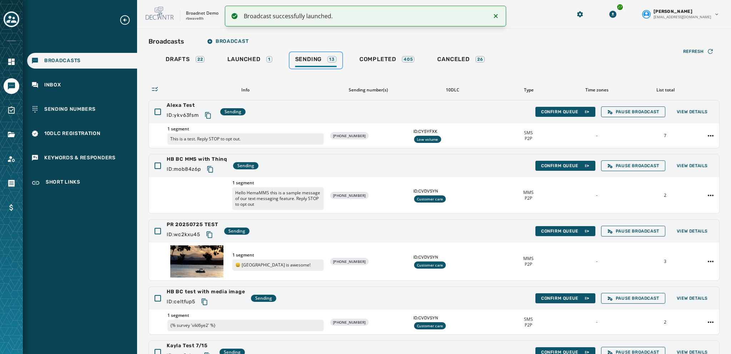
click at [303, 57] on span "Sending" at bounding box center [308, 59] width 27 height 7
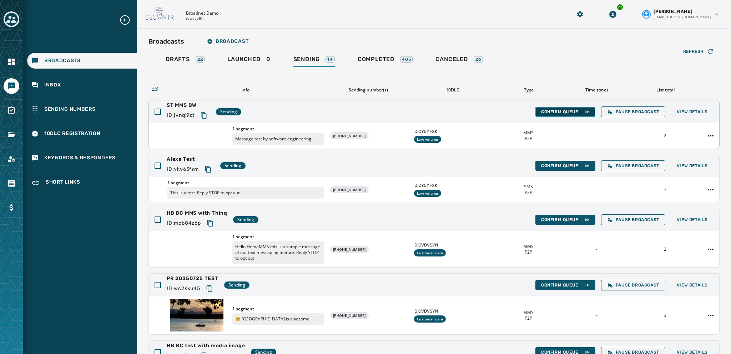
click at [548, 113] on span "Confirm Queue" at bounding box center [565, 112] width 49 height 6
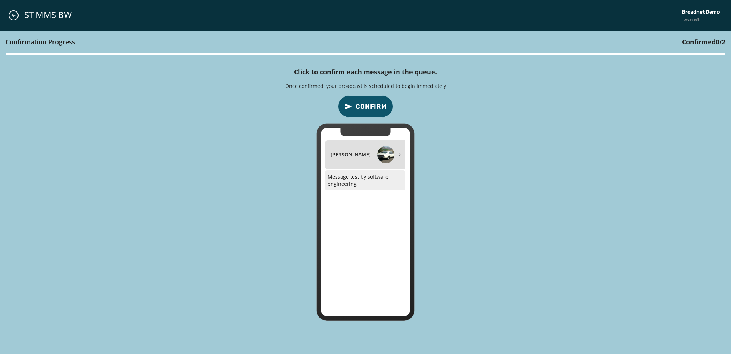
click at [367, 99] on button "Confirm" at bounding box center [365, 106] width 55 height 22
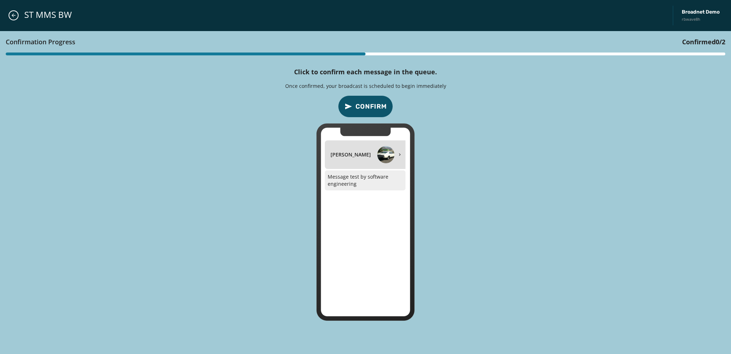
click at [373, 104] on span "Confirm" at bounding box center [371, 106] width 31 height 10
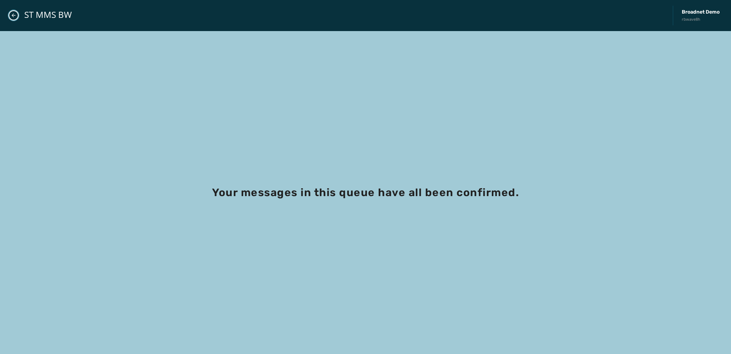
click at [13, 17] on icon "Close admin drawer" at bounding box center [14, 15] width 6 height 6
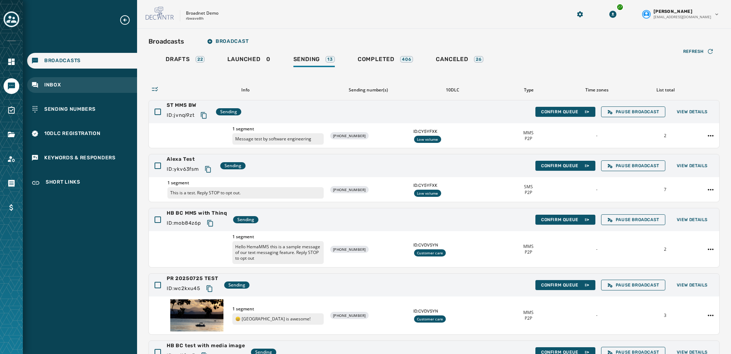
click at [57, 86] on span "Inbox" at bounding box center [52, 84] width 17 height 7
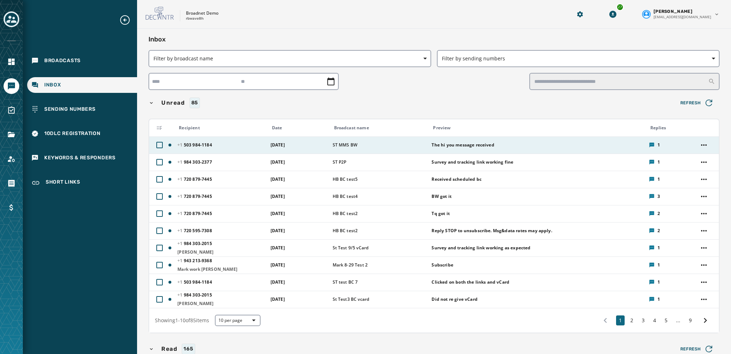
click at [281, 147] on span "September 12, 2025" at bounding box center [278, 145] width 14 height 6
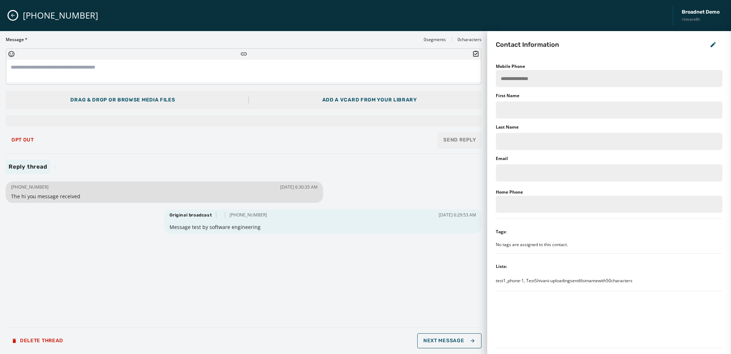
click at [340, 104] on div "Drag & Drop or browse media files Add a vCard from your library" at bounding box center [244, 100] width 476 height 19
click at [340, 96] on div "Add a vCard from your library" at bounding box center [369, 99] width 95 height 7
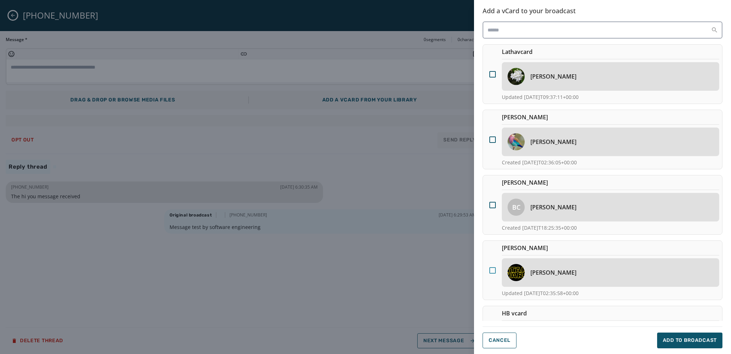
click at [491, 269] on div at bounding box center [493, 270] width 6 height 6
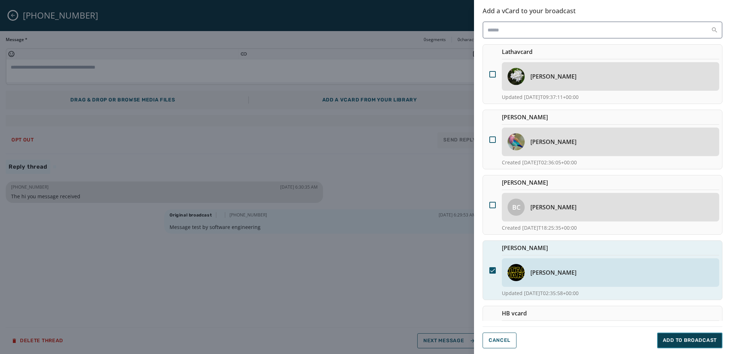
click at [548, 285] on span "Add to Broadcast" at bounding box center [690, 340] width 54 height 7
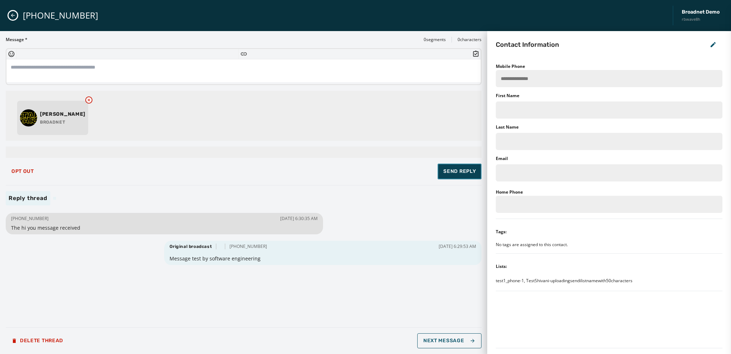
click at [458, 172] on span "Send Reply" at bounding box center [460, 171] width 32 height 7
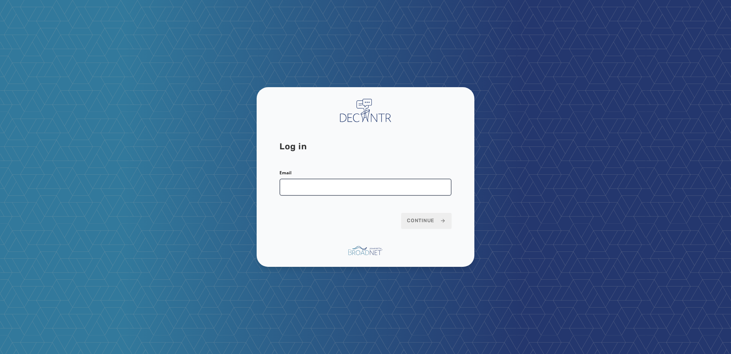
click at [286, 187] on input "Email" at bounding box center [366, 187] width 172 height 17
type input "**********"
click at [426, 221] on span "Continue" at bounding box center [426, 220] width 39 height 7
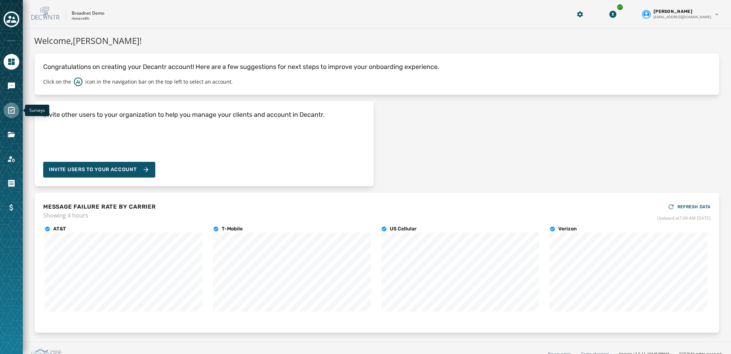
click at [11, 109] on icon "Navigate to Surveys" at bounding box center [11, 110] width 9 height 9
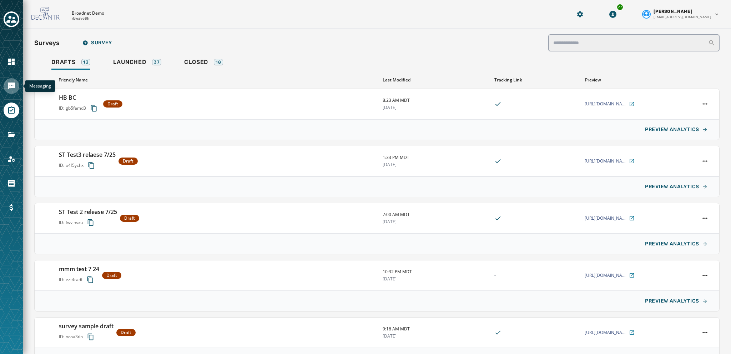
click at [11, 90] on icon "Navigate to Messaging" at bounding box center [11, 86] width 9 height 9
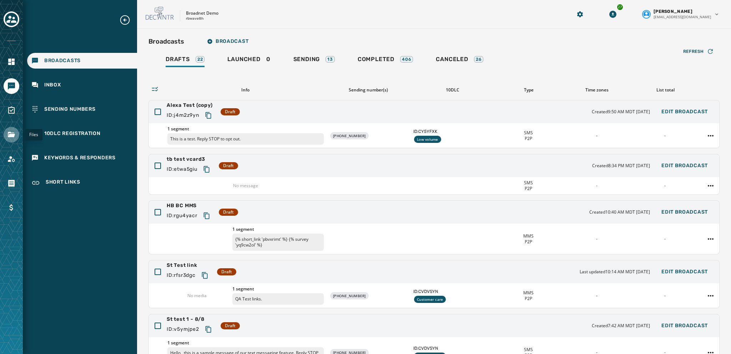
drag, startPoint x: 9, startPoint y: 135, endPoint x: 10, endPoint y: 142, distance: 6.8
click at [10, 135] on icon "Navigate to Files" at bounding box center [11, 134] width 7 height 5
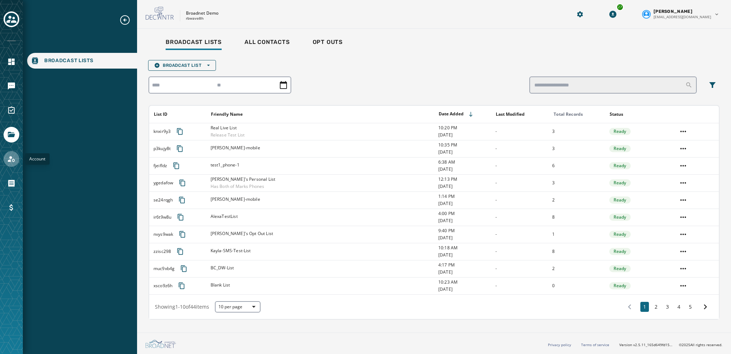
click at [9, 157] on icon "Navigate to Account" at bounding box center [11, 159] width 7 height 6
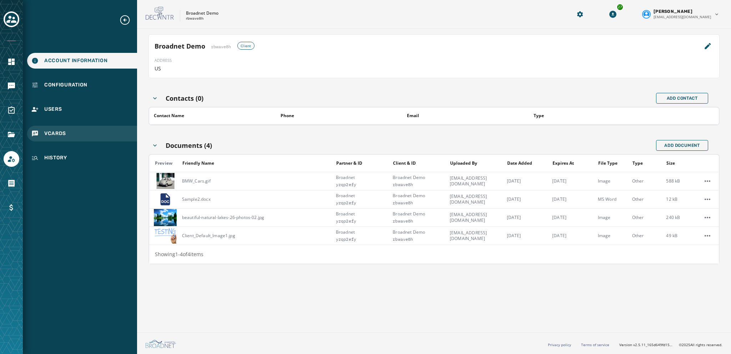
click at [51, 130] on span "vCards" at bounding box center [55, 133] width 22 height 7
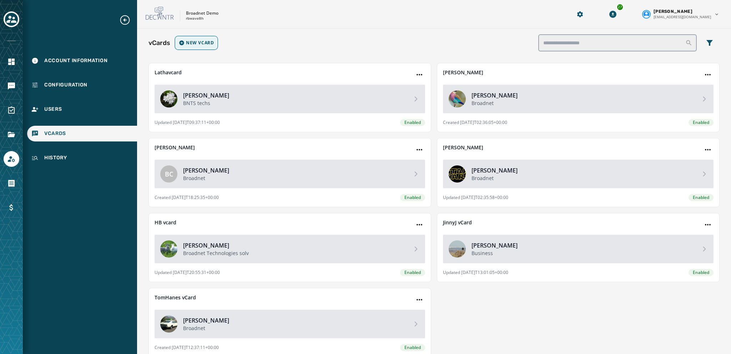
click at [200, 42] on span "New vCard" at bounding box center [200, 43] width 28 height 6
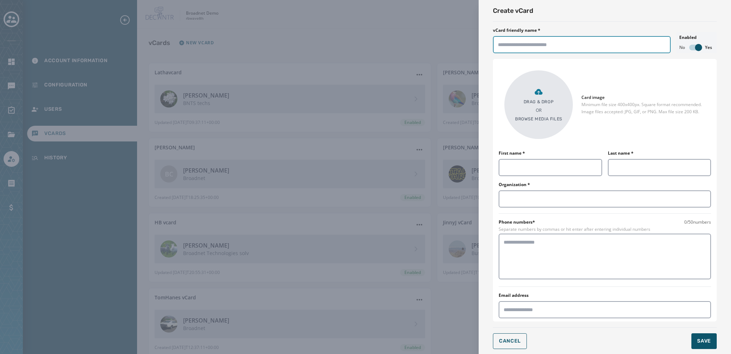
click at [505, 46] on input "vCard friendly name *" at bounding box center [582, 44] width 178 height 17
type input "**********"
click at [535, 95] on icon at bounding box center [539, 91] width 9 height 9
click at [537, 113] on div "Drag & Drop OR Browse media files" at bounding box center [538, 104] width 47 height 34
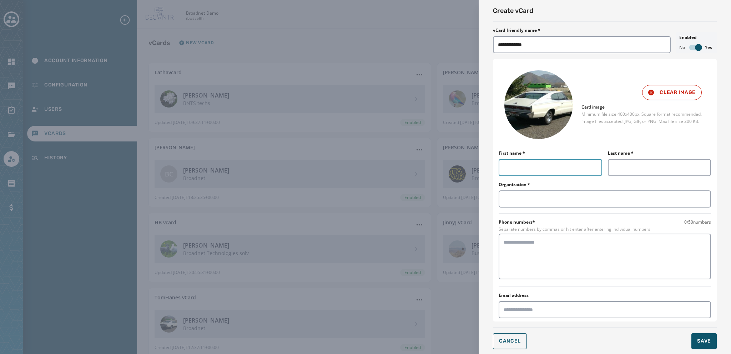
click at [510, 165] on input "First name *" at bounding box center [551, 167] width 104 height 17
type input "**"
type input "******"
click at [511, 167] on input "**" at bounding box center [551, 167] width 104 height 17
type input "**"
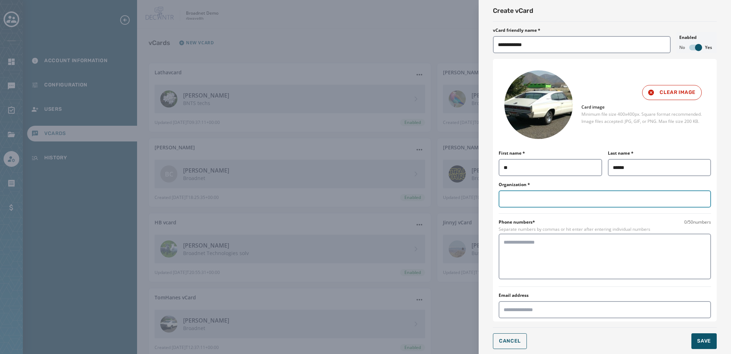
click at [500, 196] on input "Organization *" at bounding box center [605, 198] width 212 height 17
type input "********"
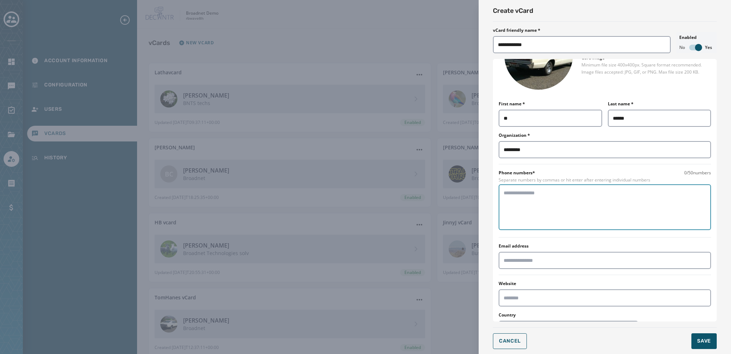
click at [512, 192] on textarea at bounding box center [605, 207] width 202 height 36
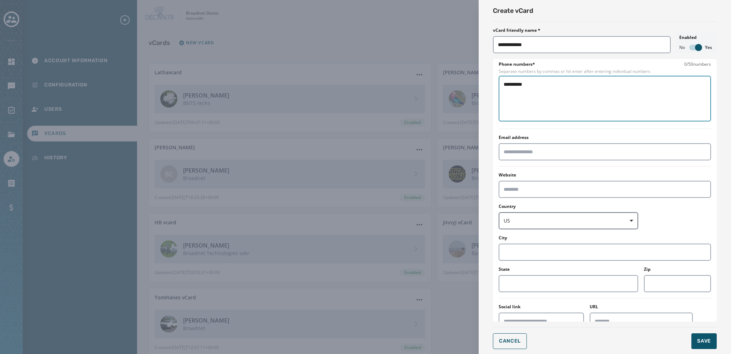
scroll to position [186, 0]
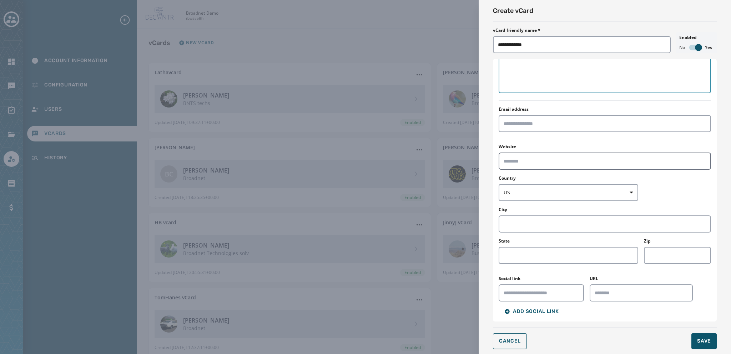
type textarea "**********"
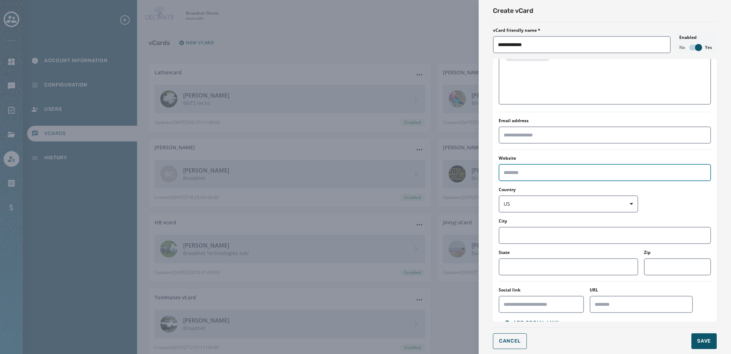
click at [509, 164] on input "Website" at bounding box center [605, 172] width 212 height 17
type input "**********"
click at [506, 227] on input "City" at bounding box center [605, 235] width 212 height 17
type input "********"
click at [512, 258] on input "State" at bounding box center [569, 266] width 140 height 17
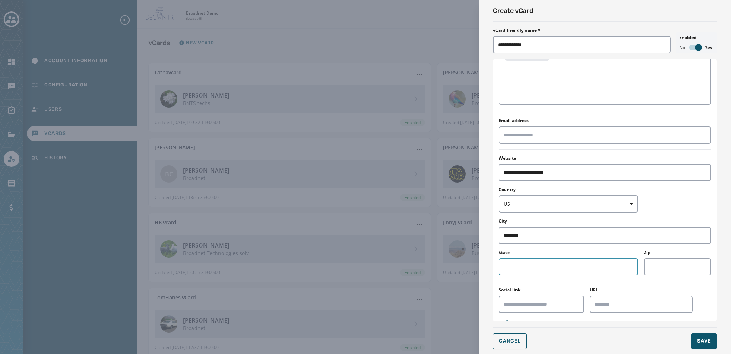
type input "**"
click at [520, 296] on input "Social link" at bounding box center [541, 304] width 85 height 17
type input "*****"
click at [597, 296] on input "URL" at bounding box center [642, 304] width 104 height 17
type input "**********"
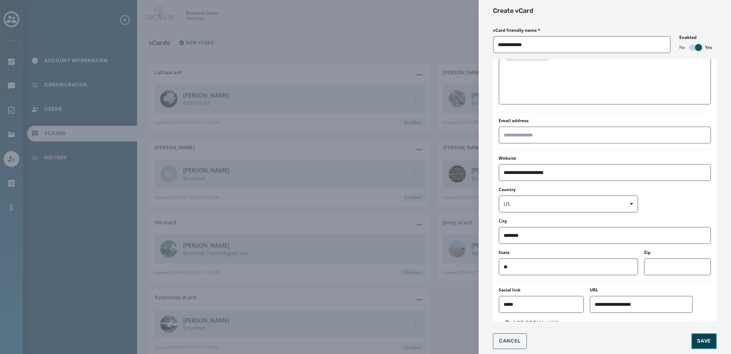
click at [701, 337] on span "Save" at bounding box center [704, 340] width 14 height 7
